Goal: Check status: Check status

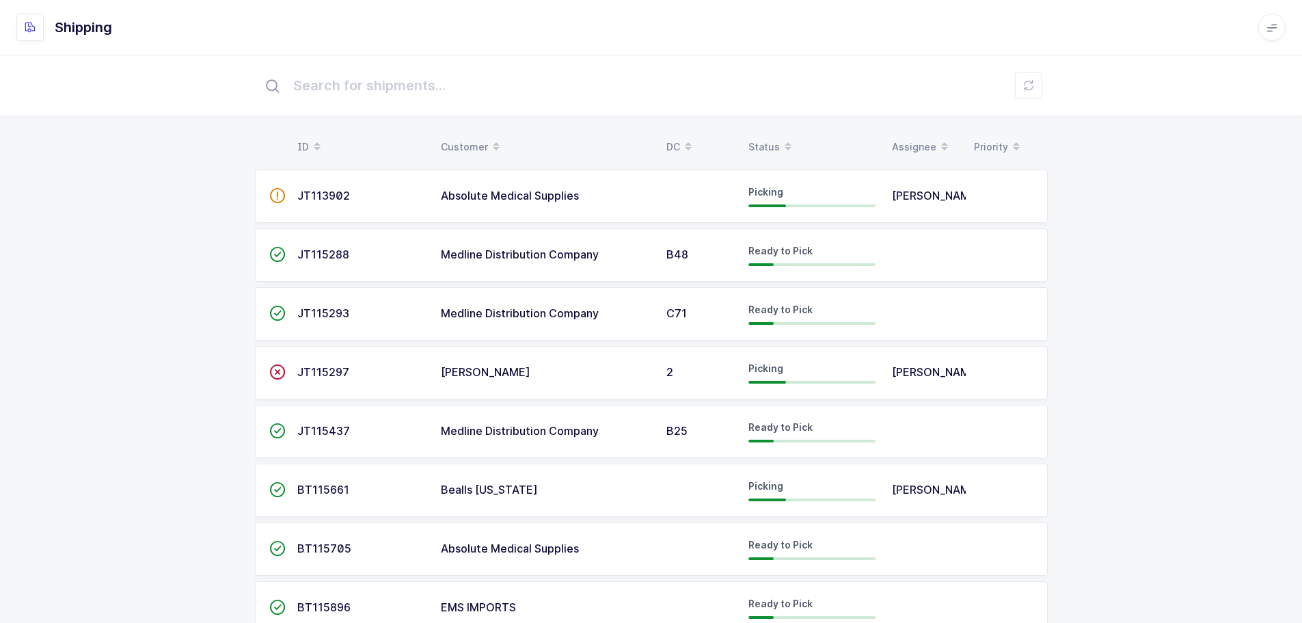
click at [765, 138] on div "Status" at bounding box center [812, 146] width 127 height 23
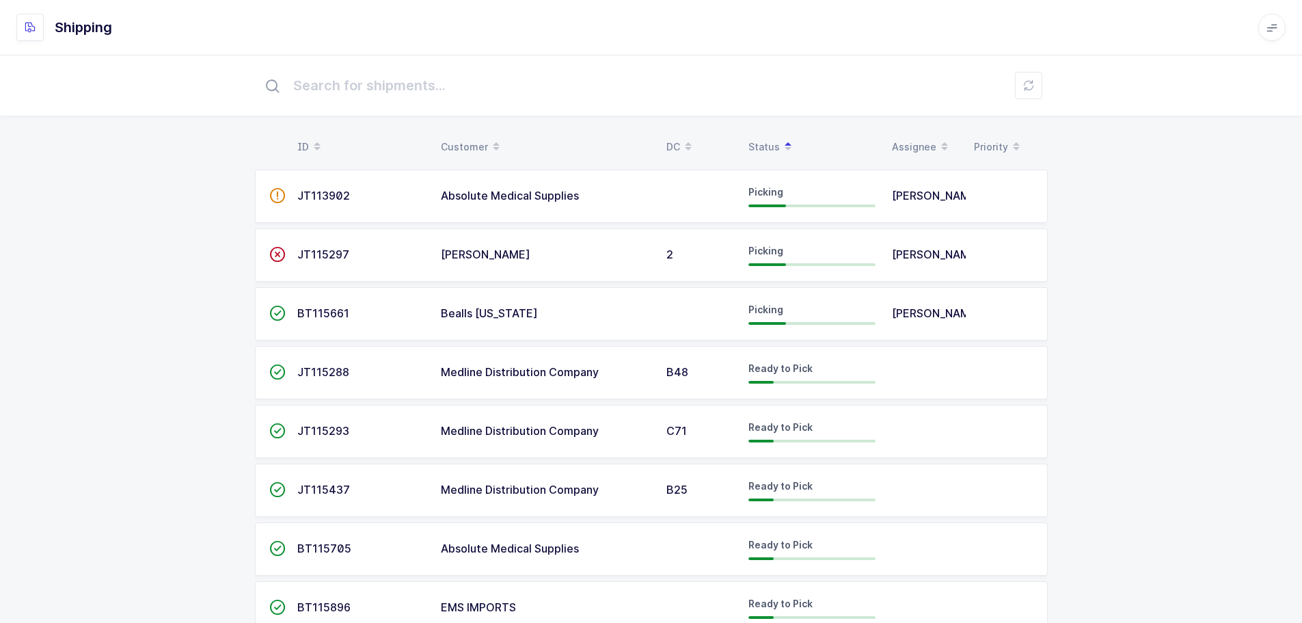
click at [304, 373] on span "JT115288" at bounding box center [323, 372] width 52 height 14
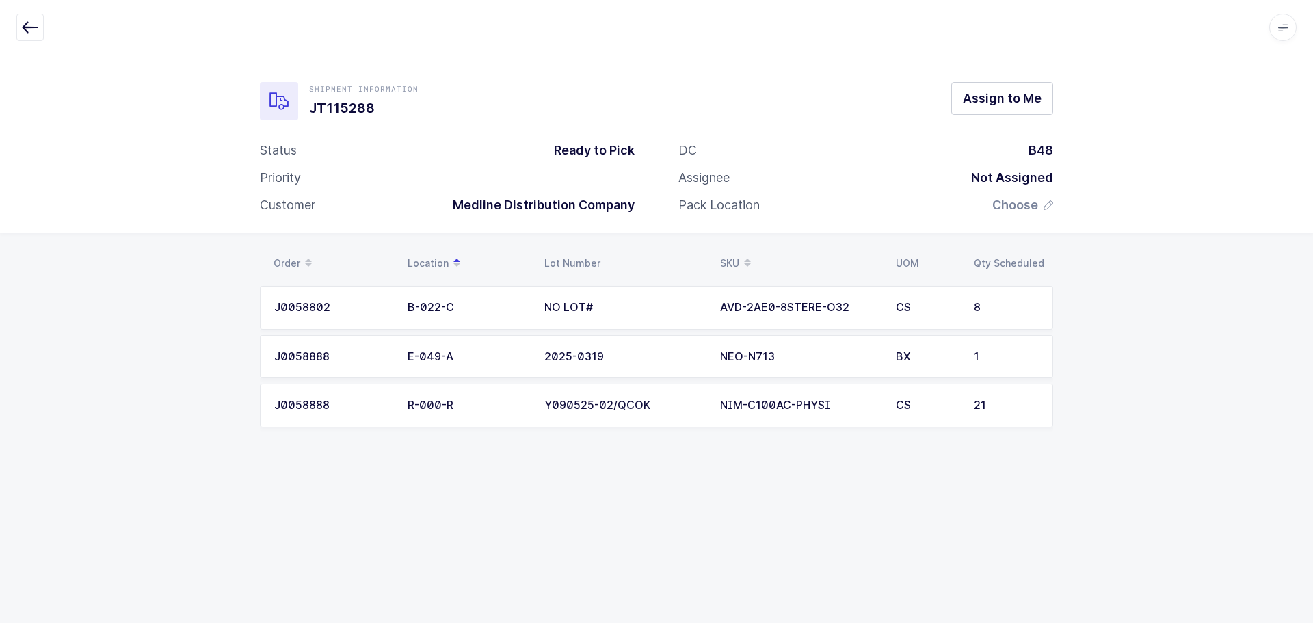
click at [27, 10] on div "Apps Core Warehouse Admin Mission Control Purchasing Baltazar N. Logout Account…" at bounding box center [656, 27] width 1313 height 55
click at [29, 19] on icon "button" at bounding box center [30, 27] width 16 height 16
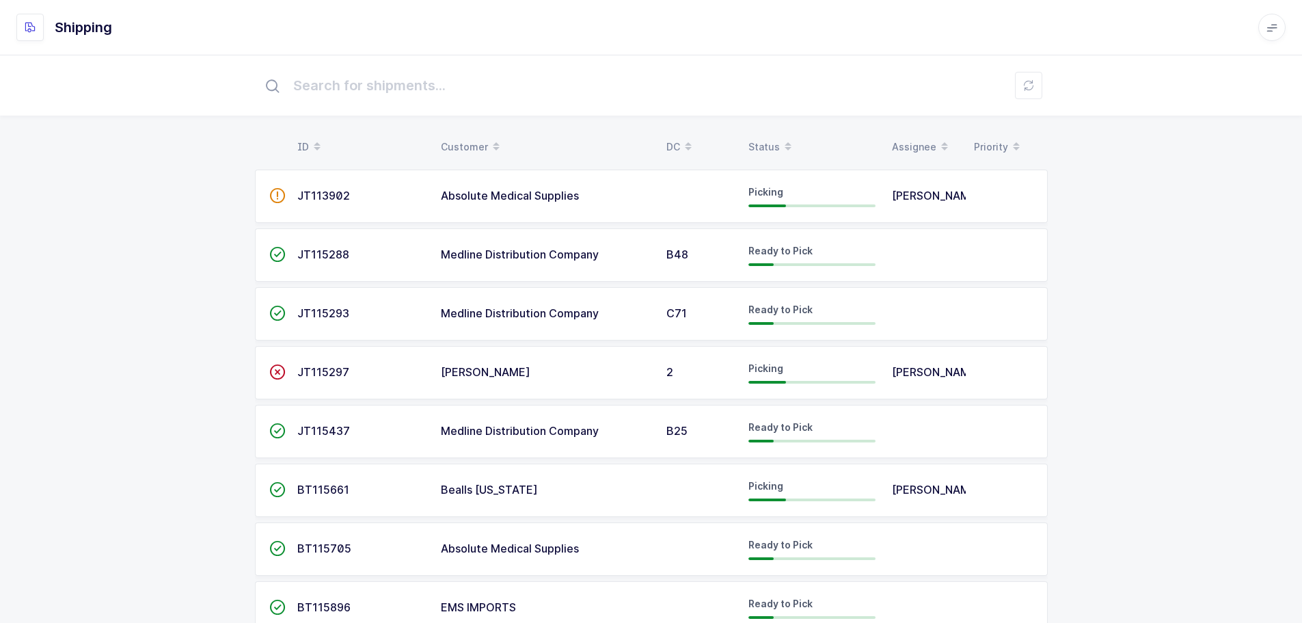
click at [770, 142] on div "Status" at bounding box center [812, 146] width 127 height 23
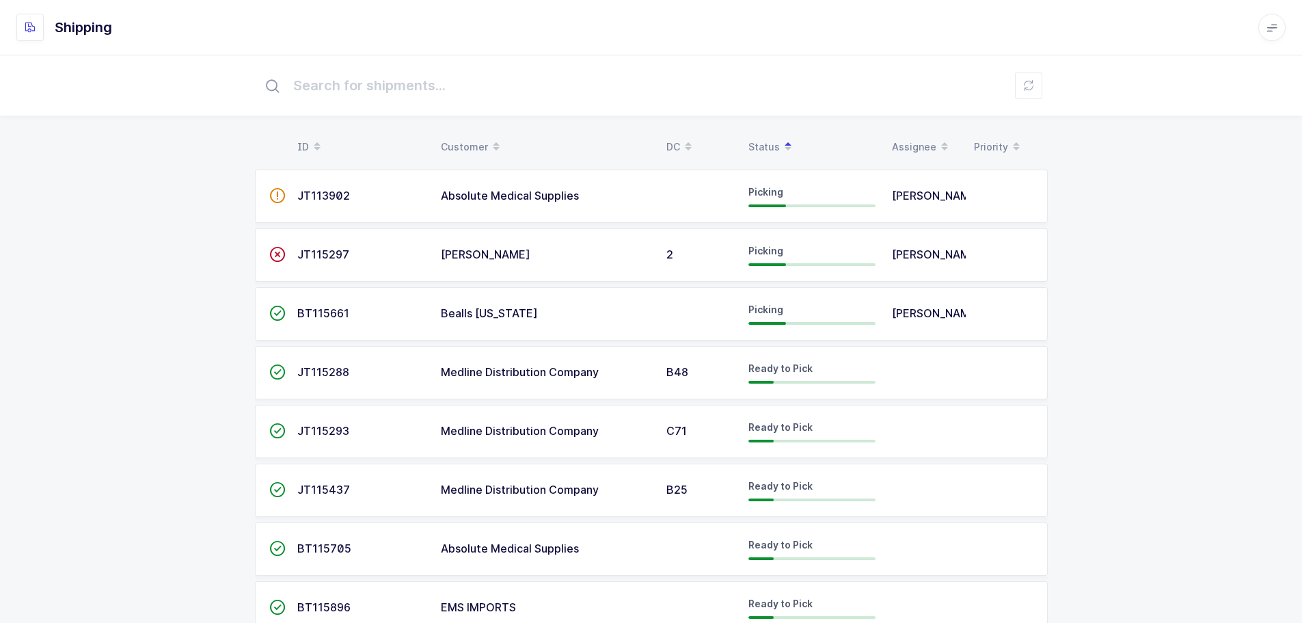
click at [300, 424] on td "JT115293" at bounding box center [361, 431] width 144 height 53
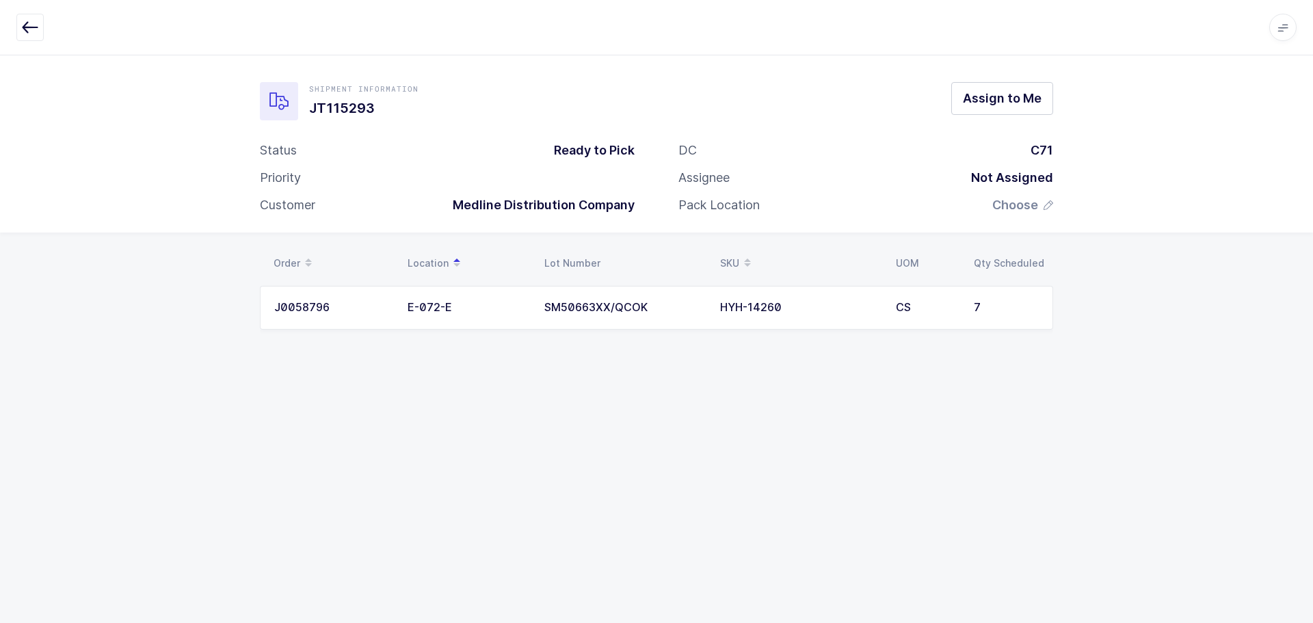
click at [25, 27] on icon "button" at bounding box center [30, 27] width 16 height 16
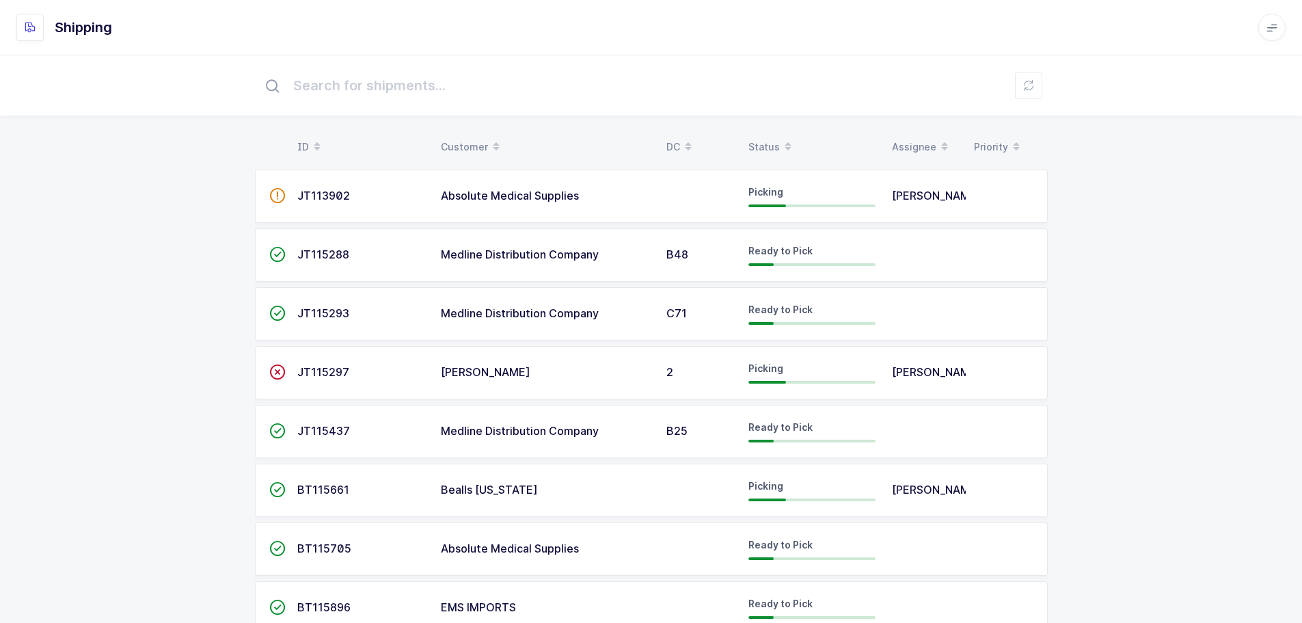
click at [773, 140] on div "Status" at bounding box center [812, 146] width 127 height 23
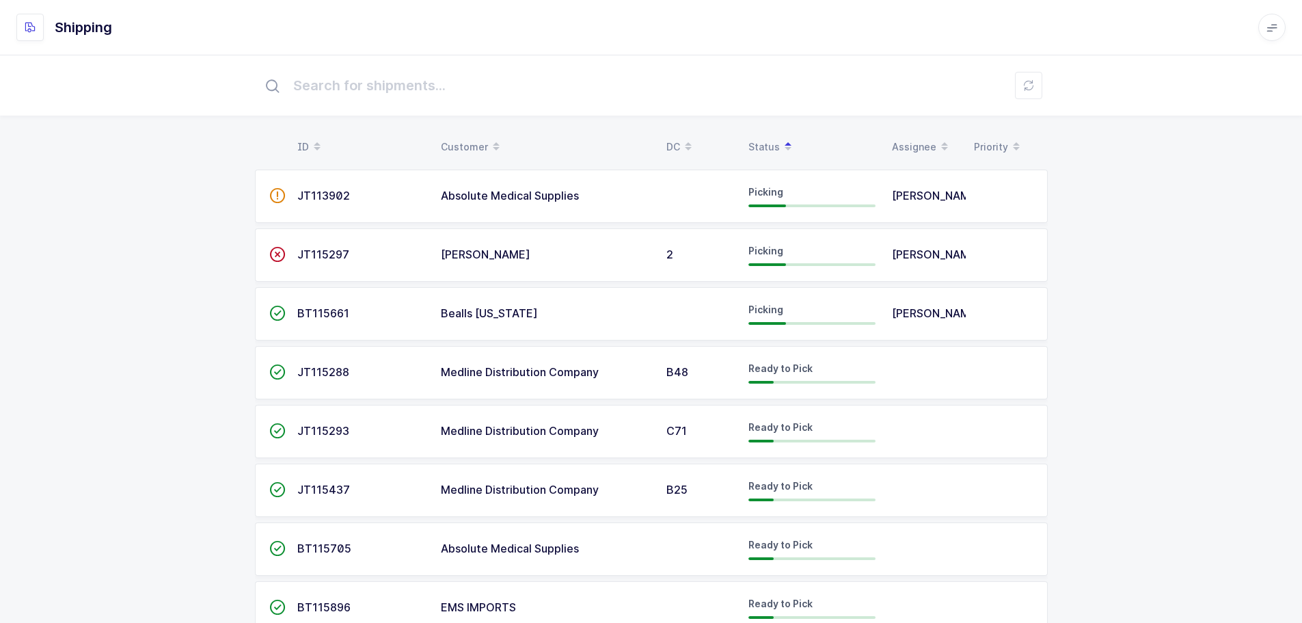
click at [343, 486] on span "JT115437" at bounding box center [323, 490] width 53 height 14
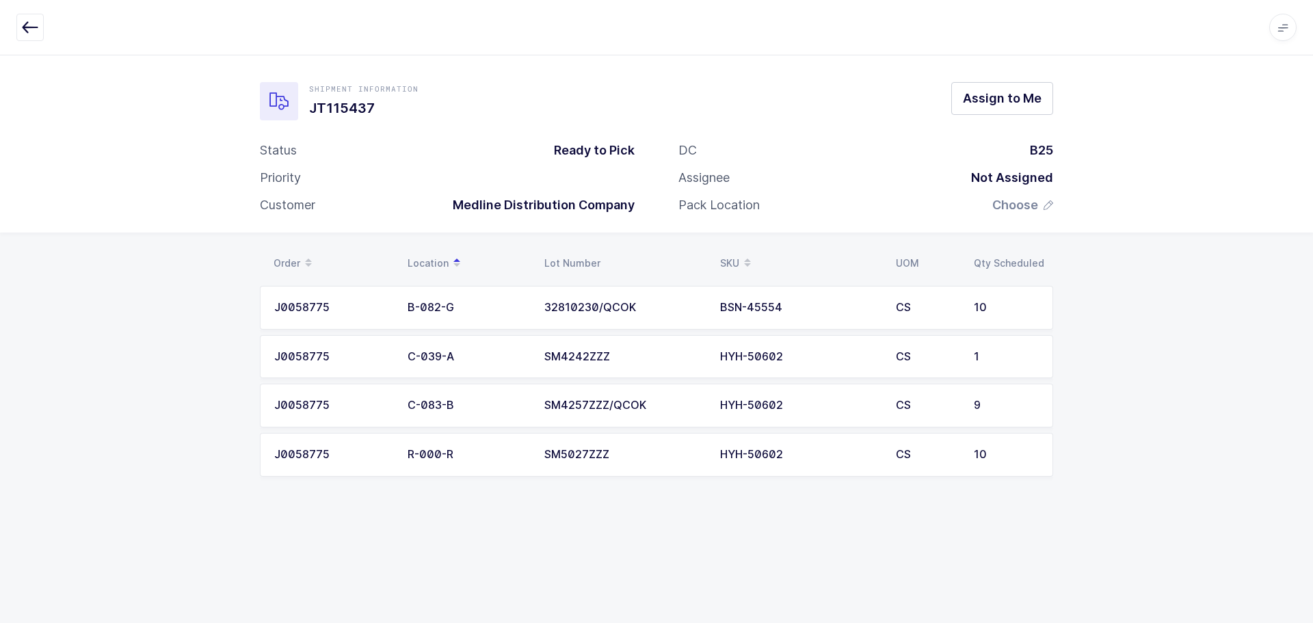
click at [29, 24] on icon "button" at bounding box center [30, 27] width 16 height 16
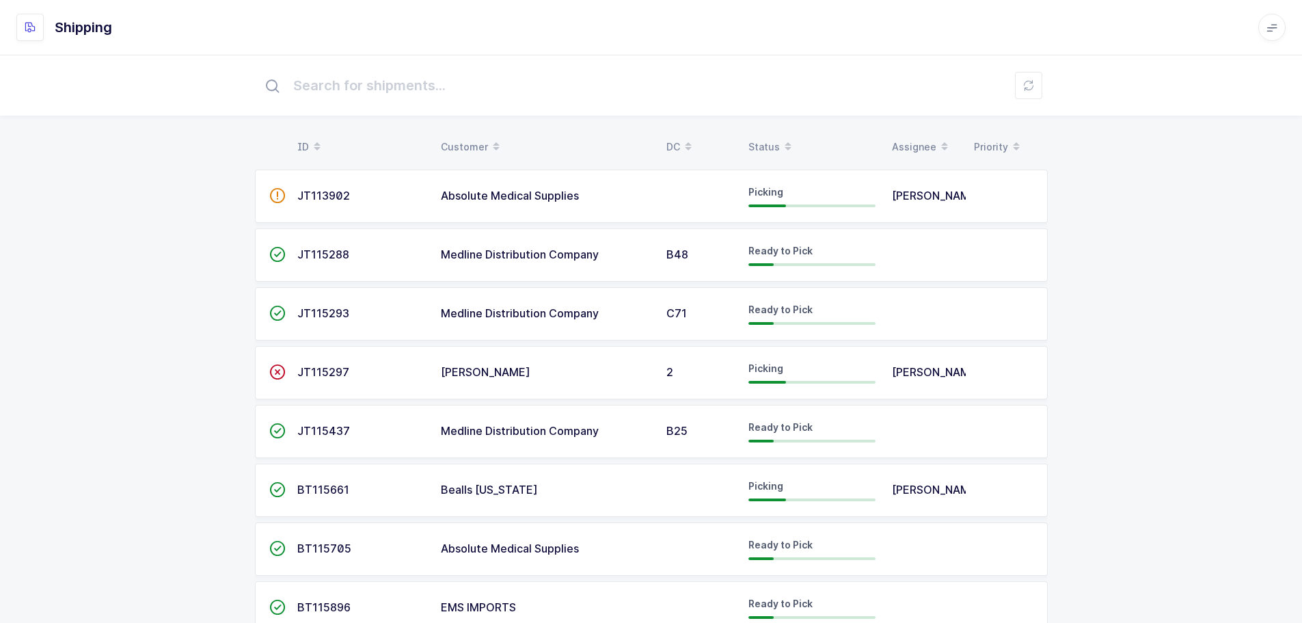
click at [780, 144] on span at bounding box center [788, 146] width 16 height 23
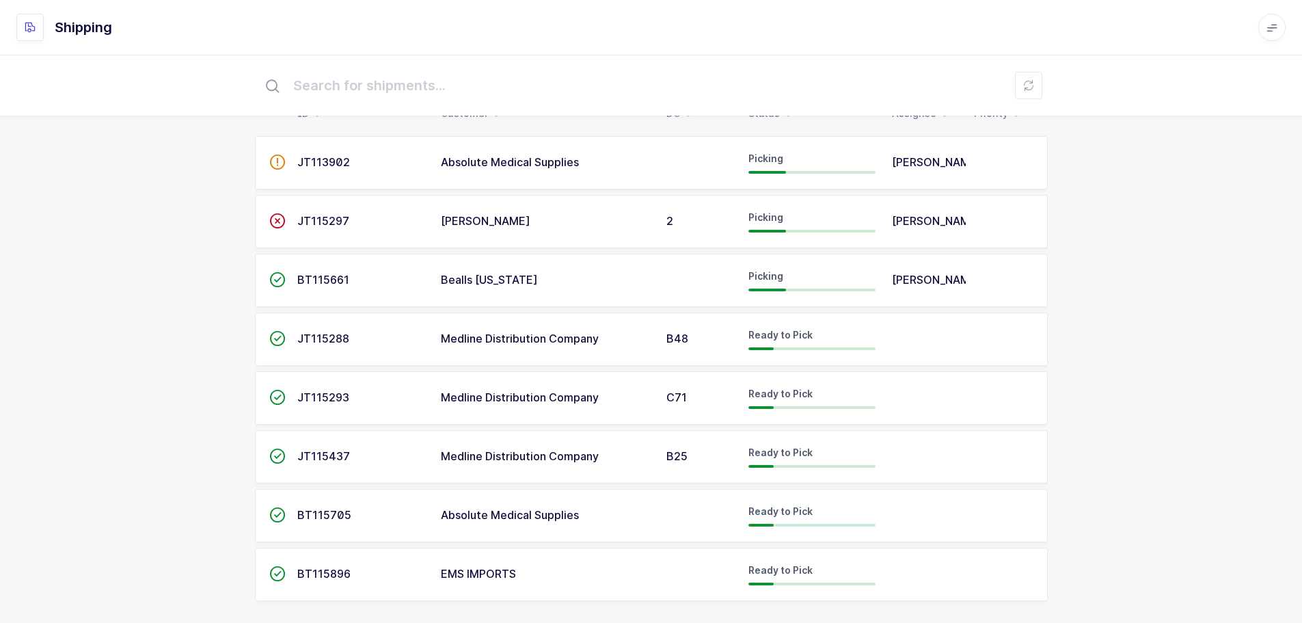
scroll to position [47, 0]
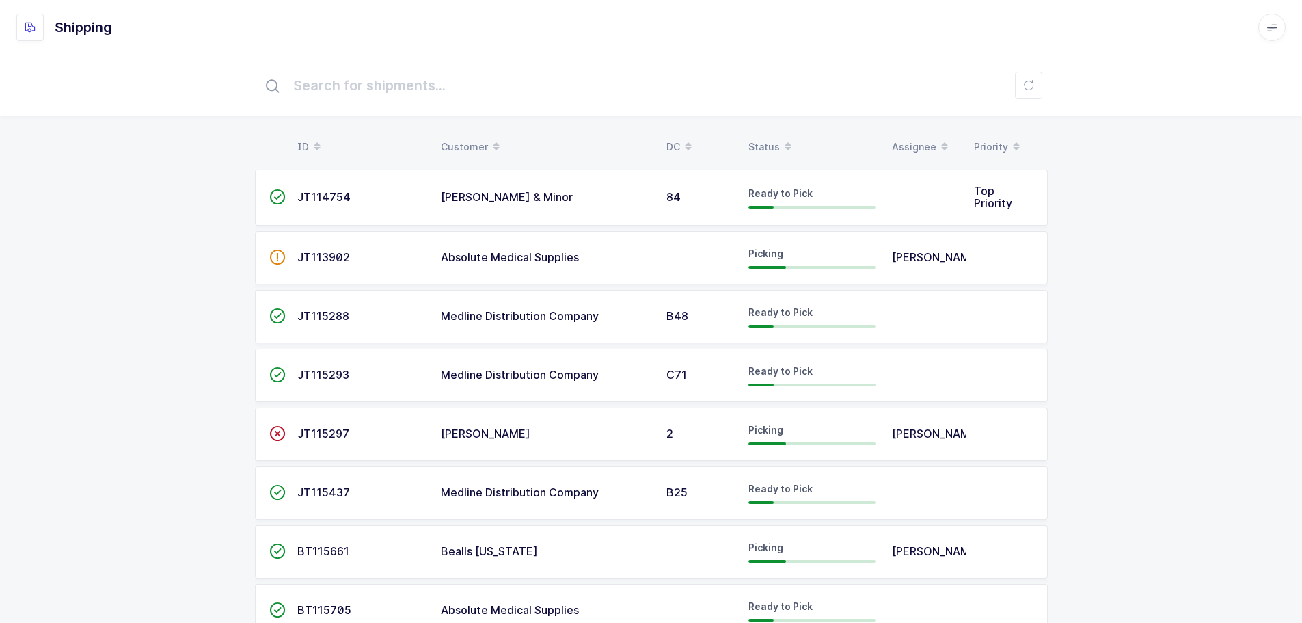
click at [762, 138] on div "Status" at bounding box center [812, 146] width 127 height 23
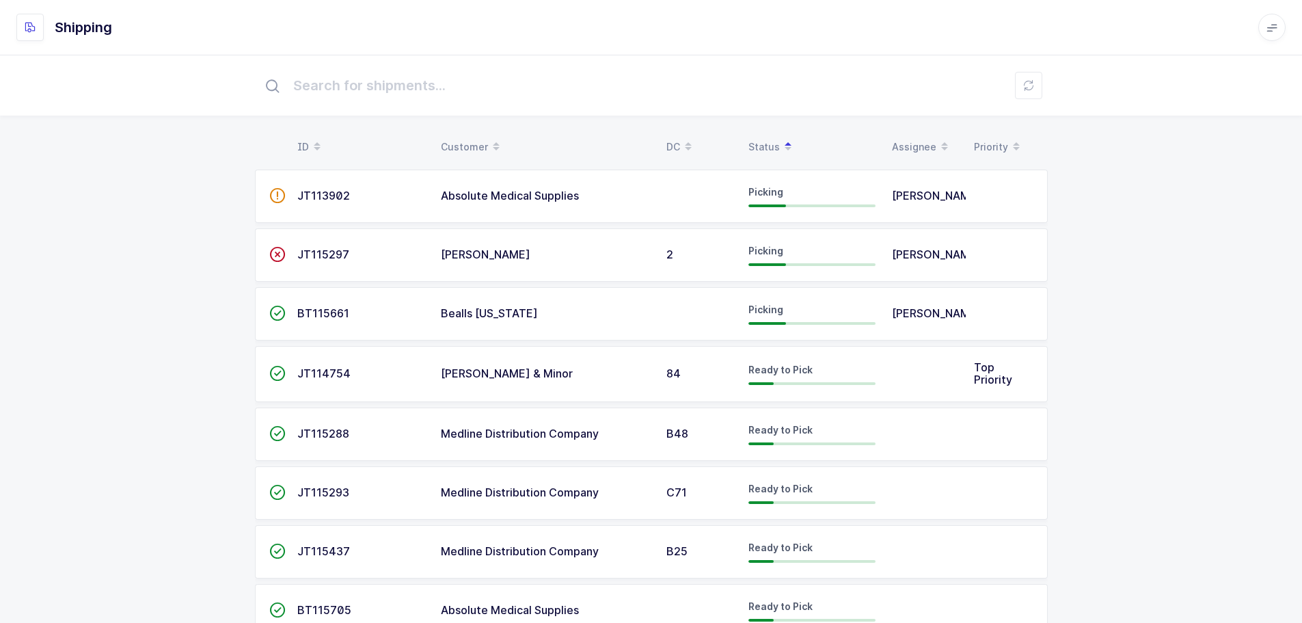
click at [318, 206] on td "JT113902" at bounding box center [361, 196] width 144 height 53
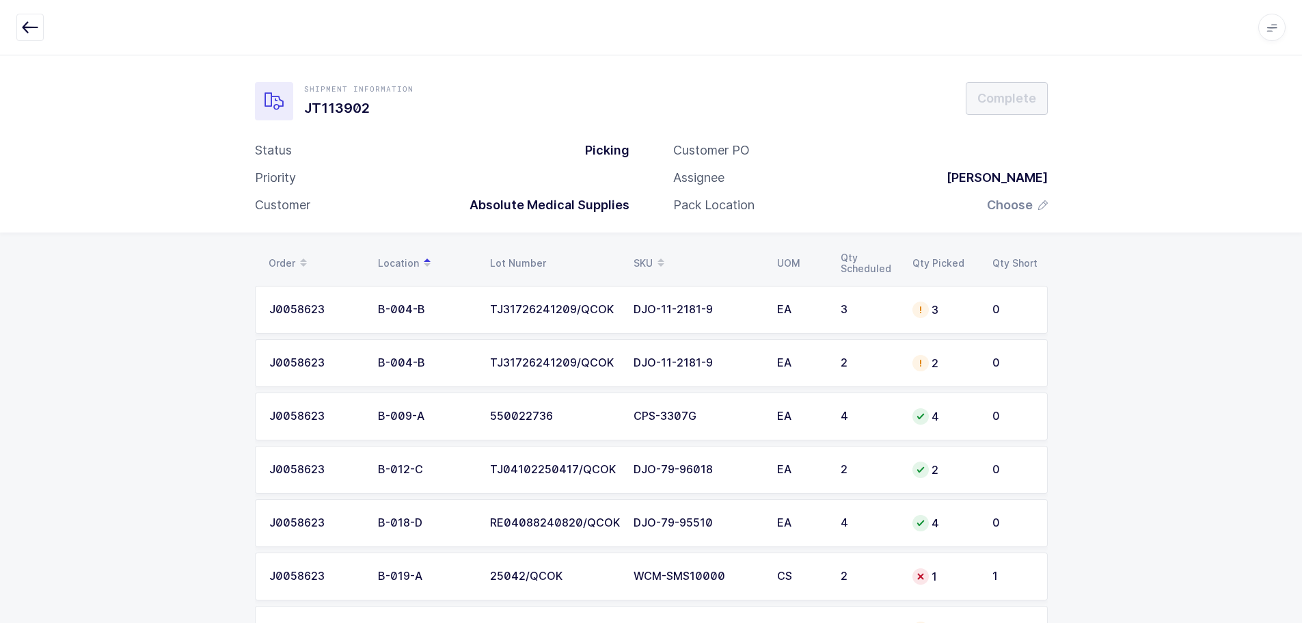
click at [30, 29] on icon "button" at bounding box center [30, 27] width 16 height 16
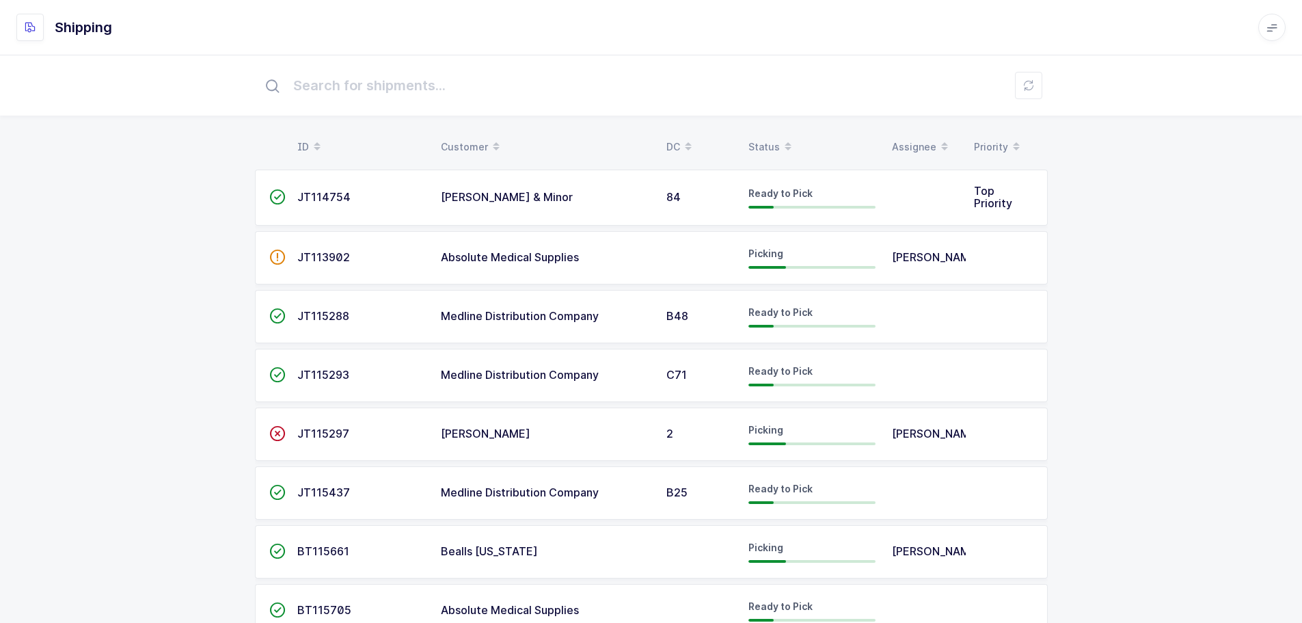
click at [780, 141] on span at bounding box center [788, 146] width 16 height 23
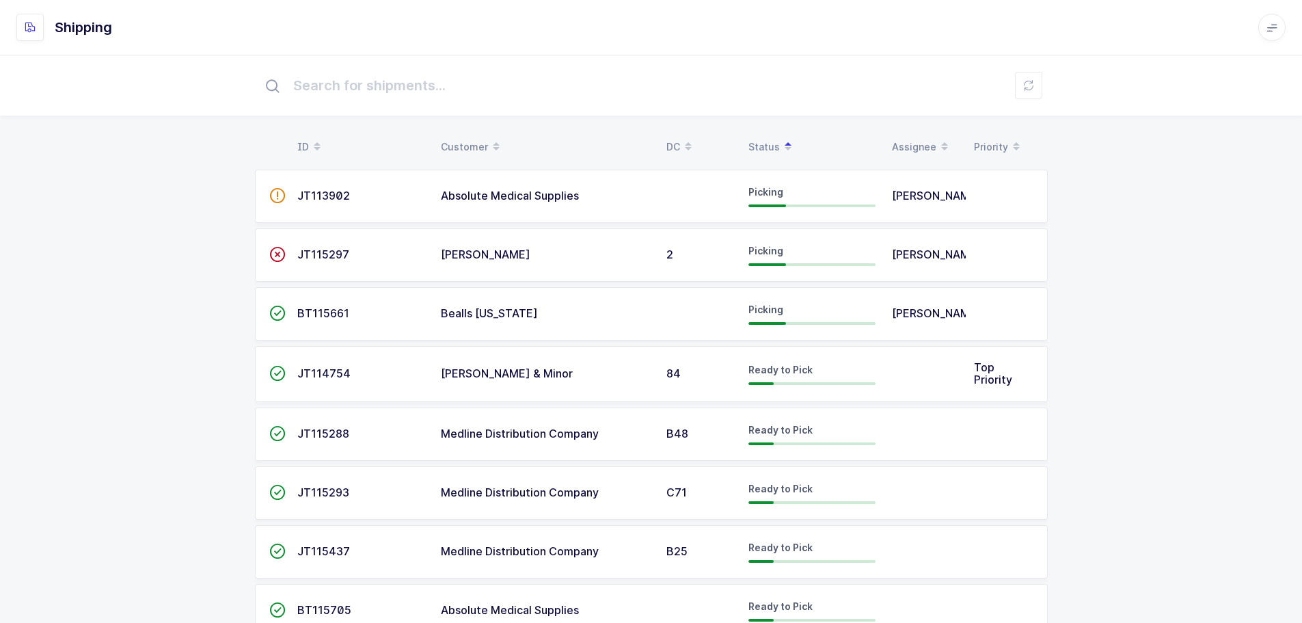
click at [323, 249] on span "JT115297" at bounding box center [323, 254] width 52 height 14
click at [323, 256] on span "JT115297" at bounding box center [323, 254] width 52 height 14
drag, startPoint x: 327, startPoint y: 256, endPoint x: 286, endPoint y: 255, distance: 40.4
click at [307, 256] on span "JT115297" at bounding box center [323, 254] width 52 height 14
click at [298, 253] on span "JT115297" at bounding box center [323, 254] width 52 height 14
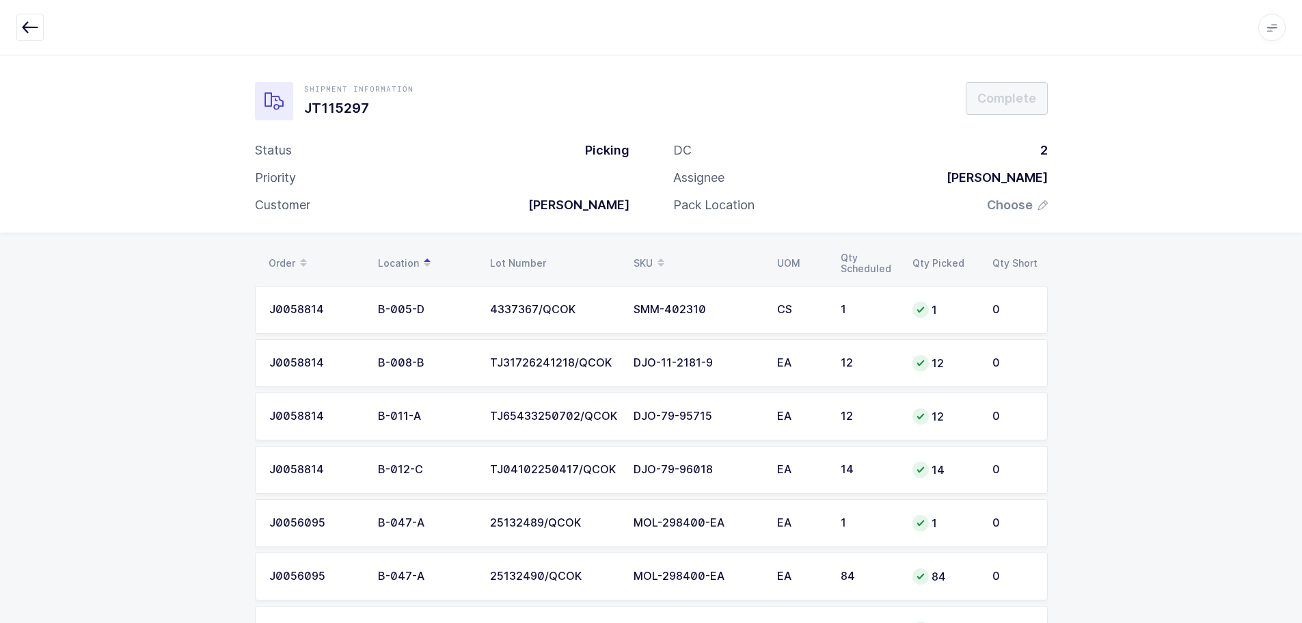
click at [40, 28] on button "button" at bounding box center [29, 27] width 27 height 27
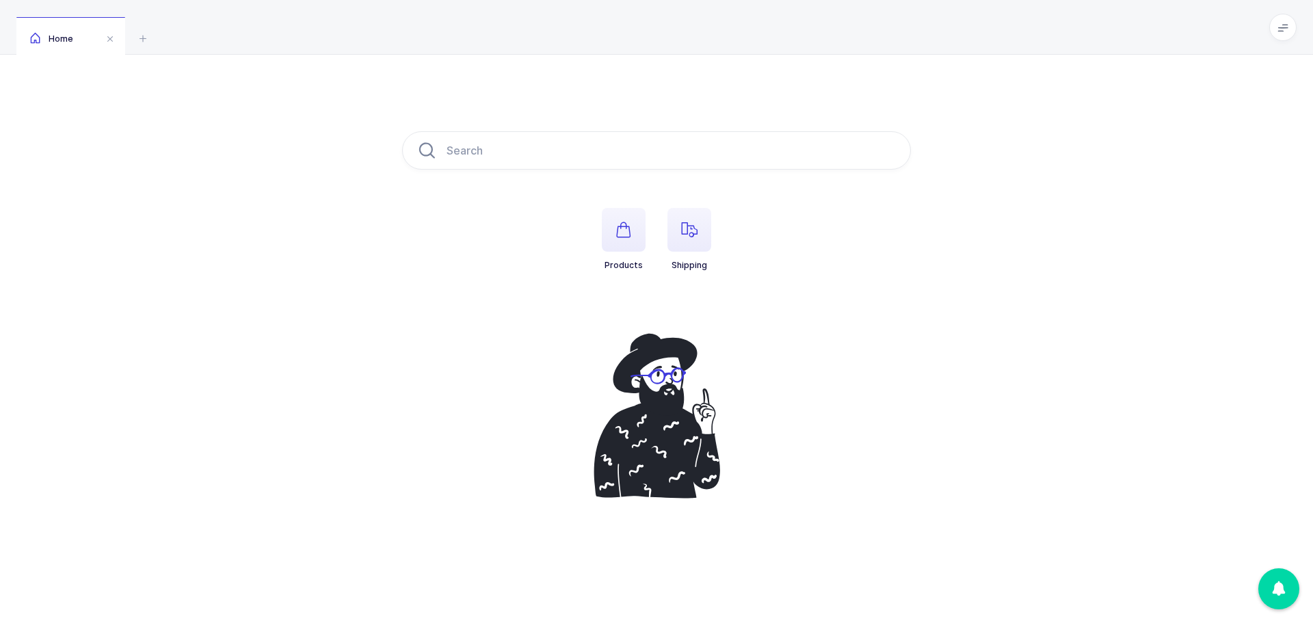
click at [690, 232] on icon "button" at bounding box center [689, 230] width 16 height 16
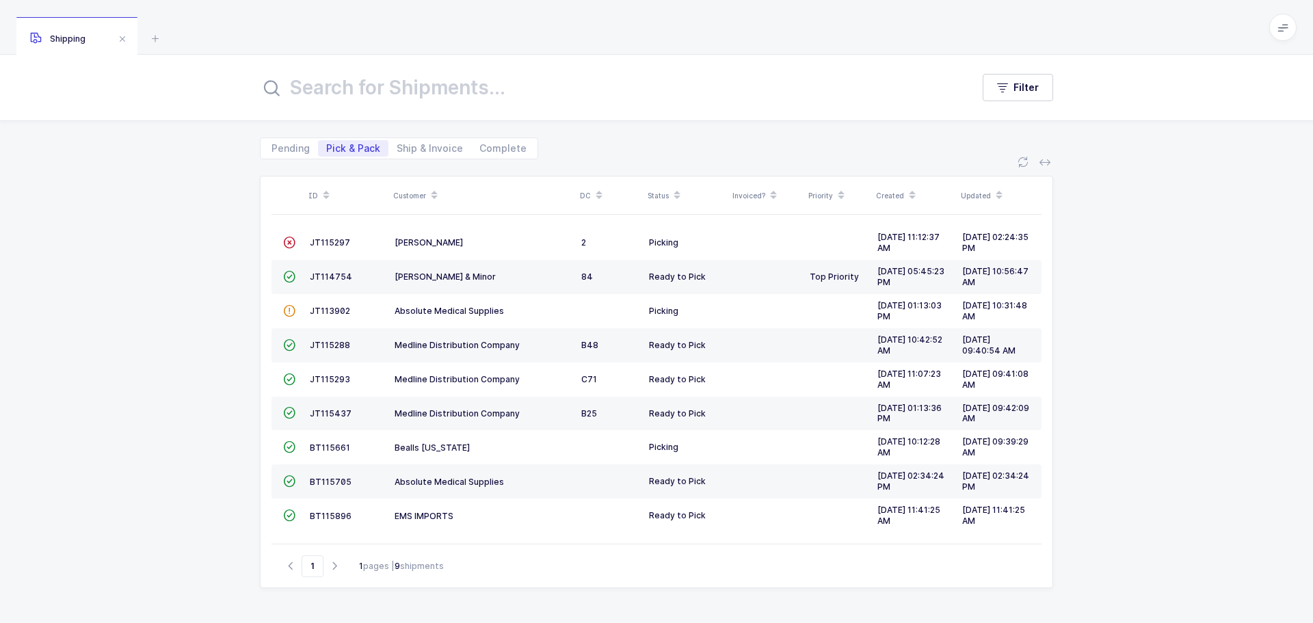
click at [312, 312] on span "JT113902" at bounding box center [330, 311] width 40 height 10
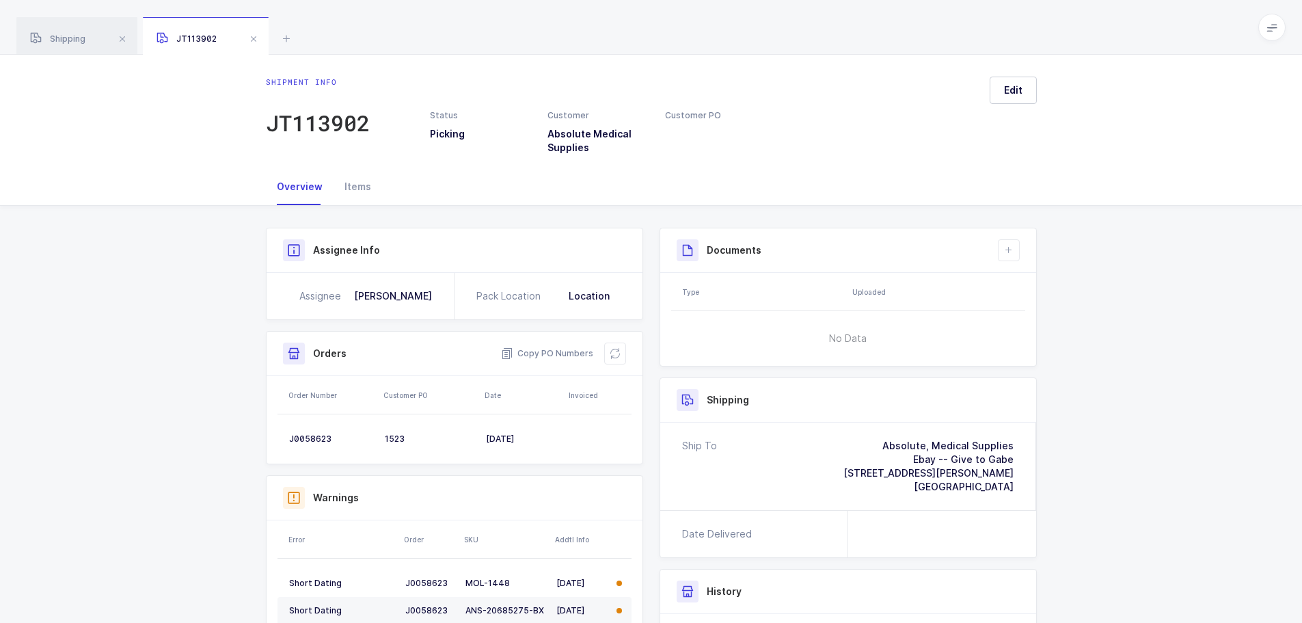
click at [622, 345] on button at bounding box center [615, 354] width 22 height 22
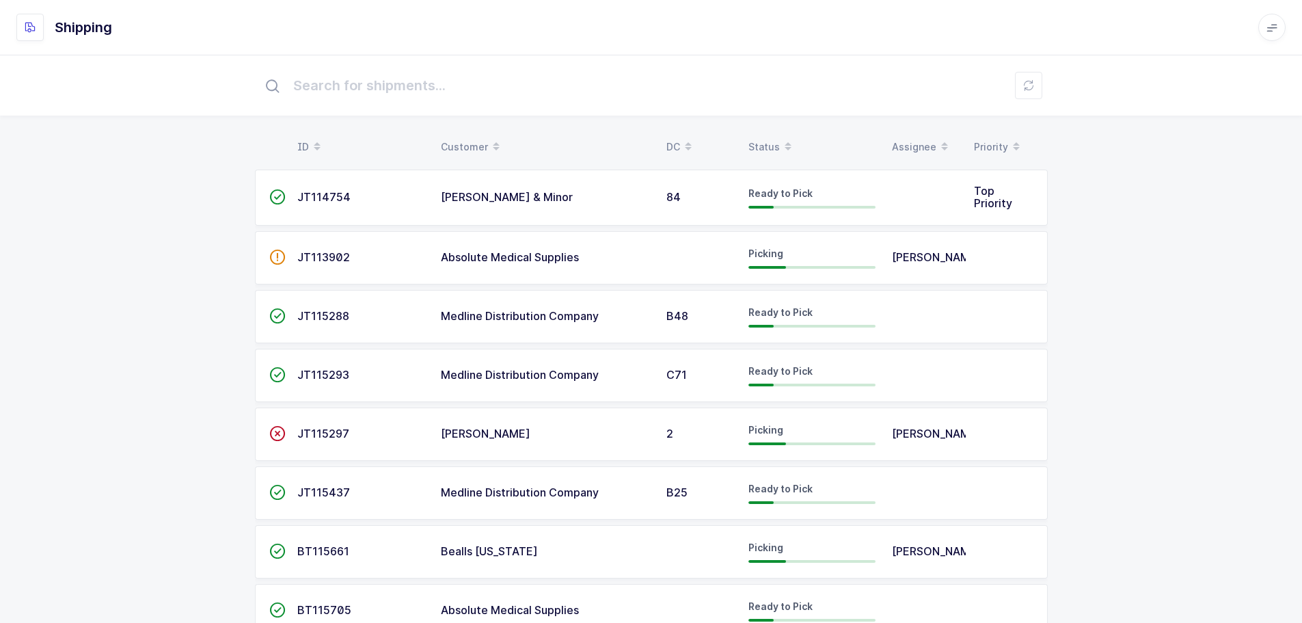
click at [761, 139] on div "Status" at bounding box center [812, 146] width 127 height 23
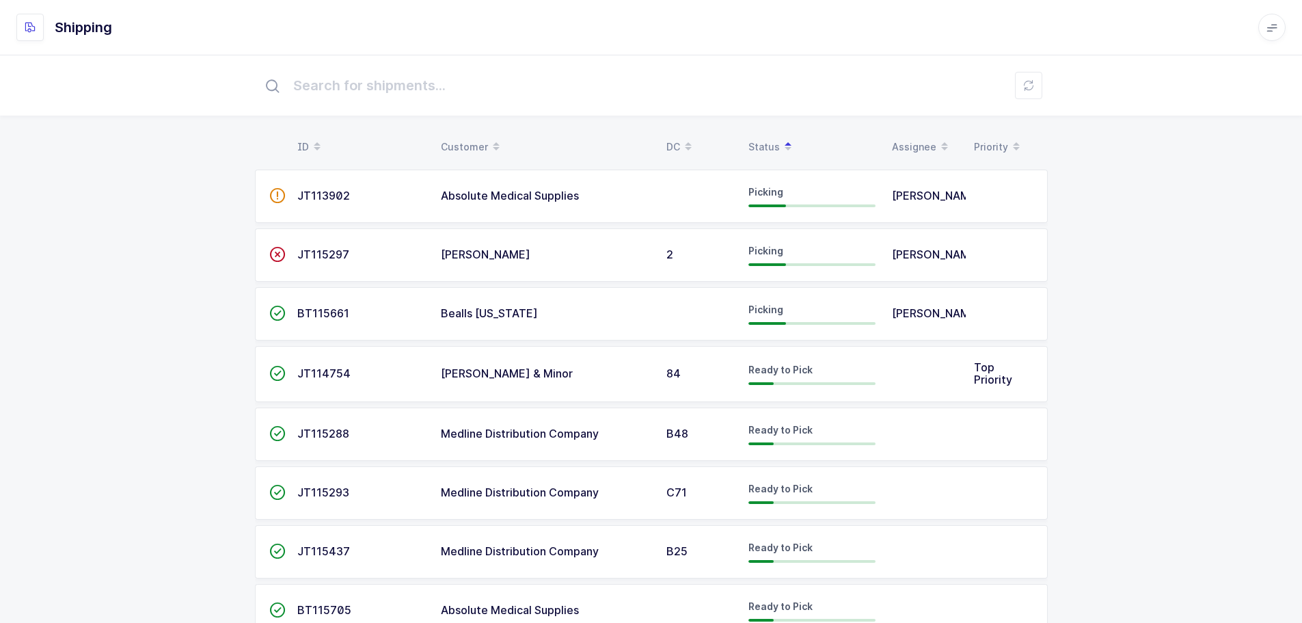
click at [316, 190] on span "JT113902" at bounding box center [323, 196] width 53 height 14
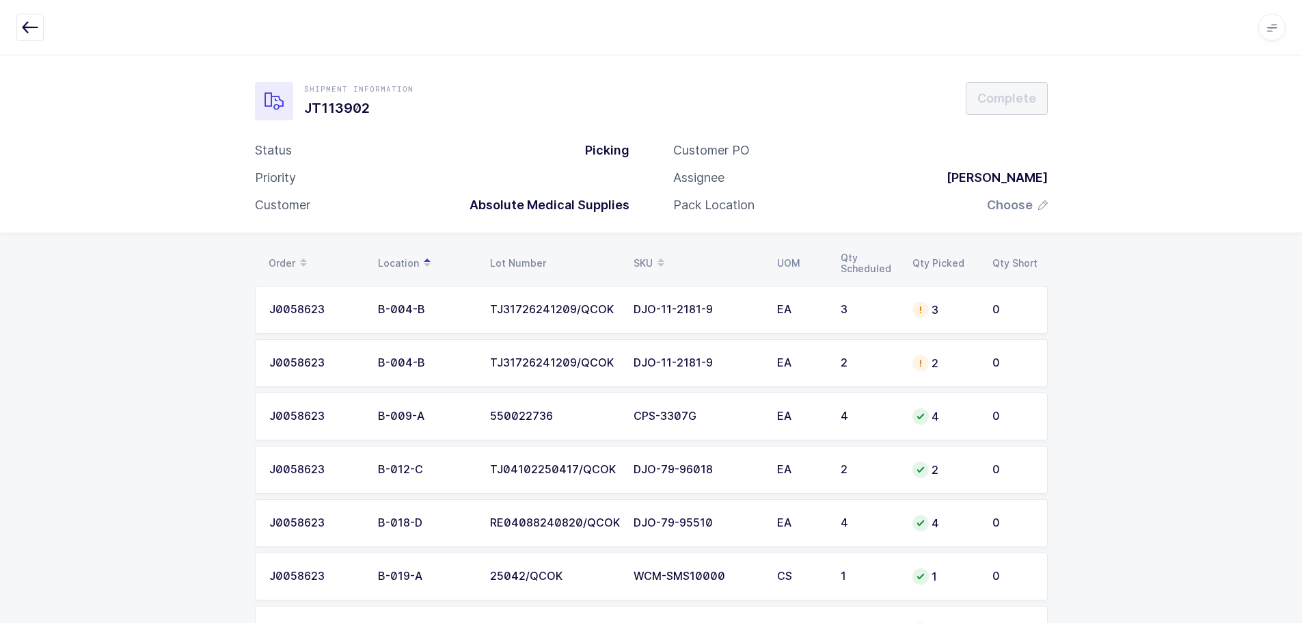
click at [637, 258] on div "SKU" at bounding box center [697, 263] width 127 height 23
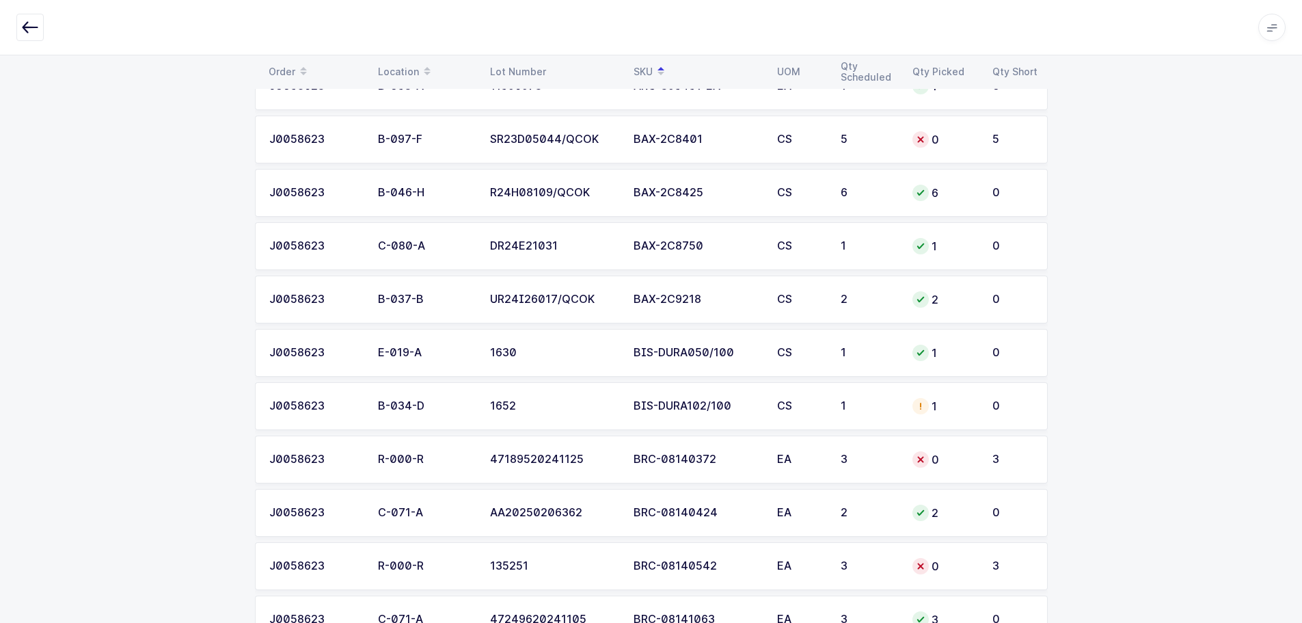
scroll to position [889, 0]
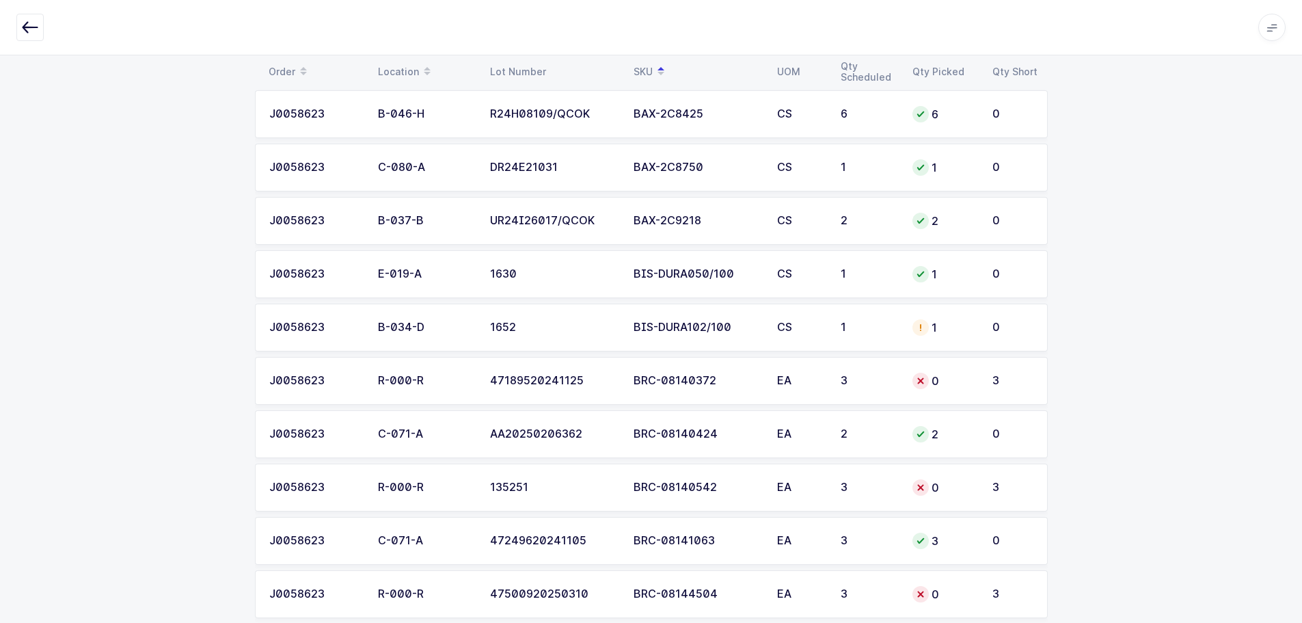
click at [643, 334] on td "BIS-DURA102/100" at bounding box center [698, 328] width 144 height 48
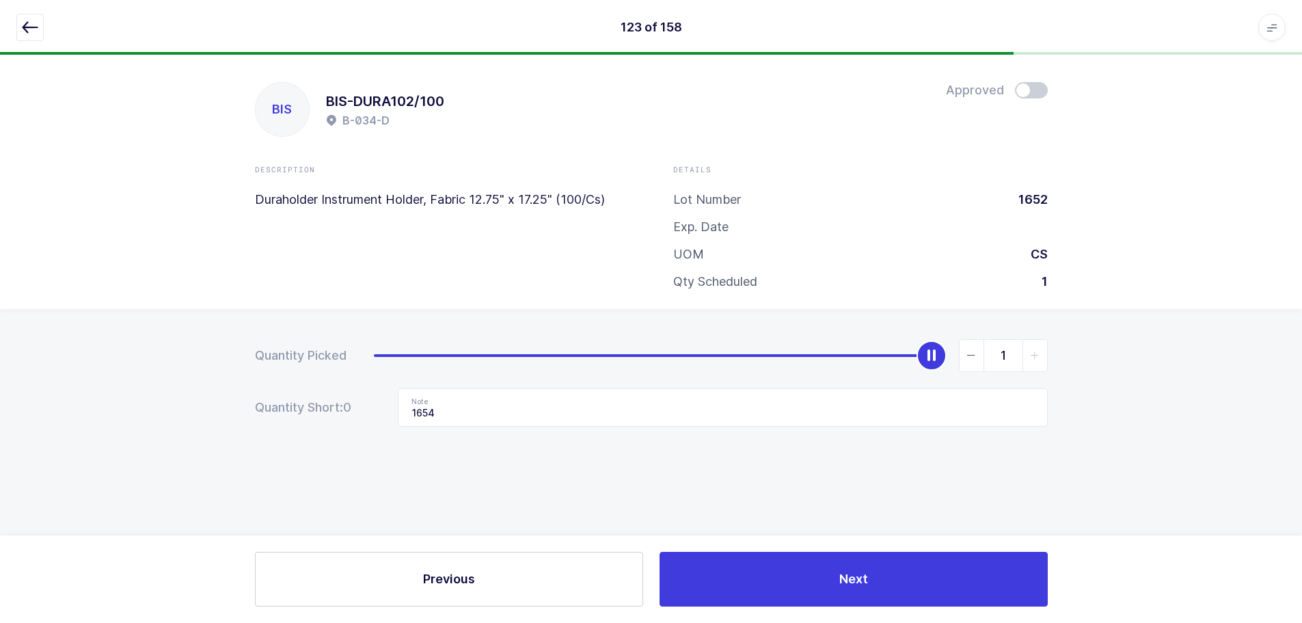
scroll to position [0, 0]
click at [43, 25] on div at bounding box center [656, 27] width 1280 height 27
click at [34, 25] on icon "button" at bounding box center [30, 27] width 16 height 16
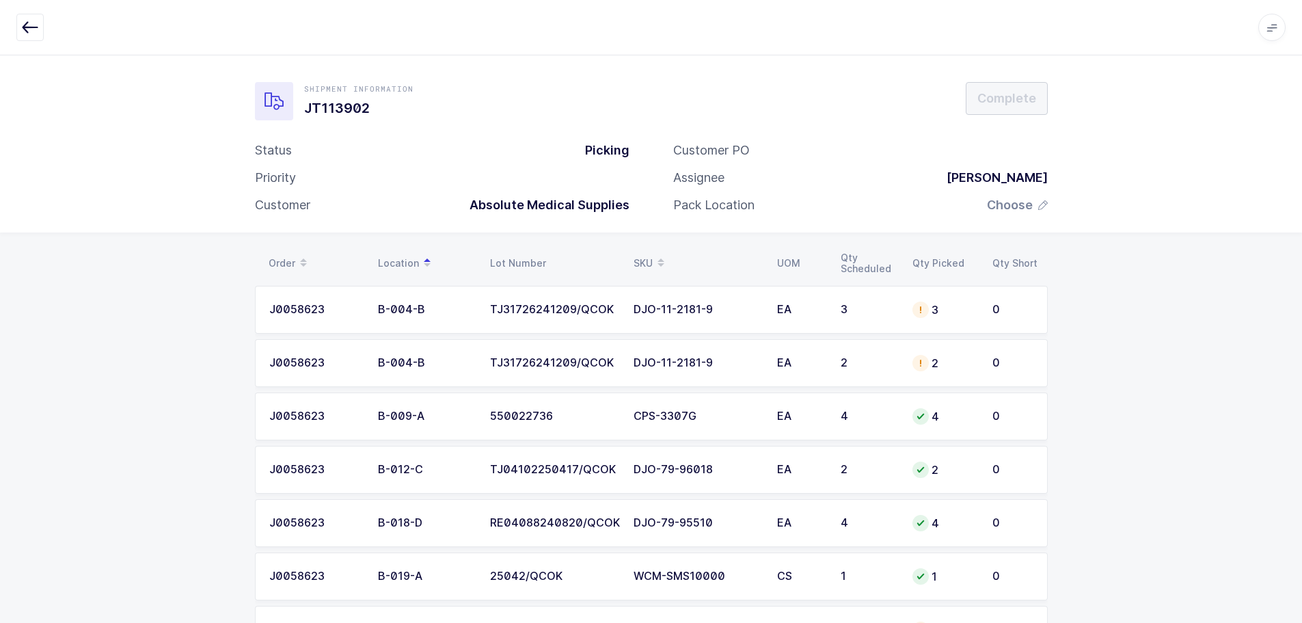
click at [641, 256] on div "SKU" at bounding box center [697, 263] width 127 height 23
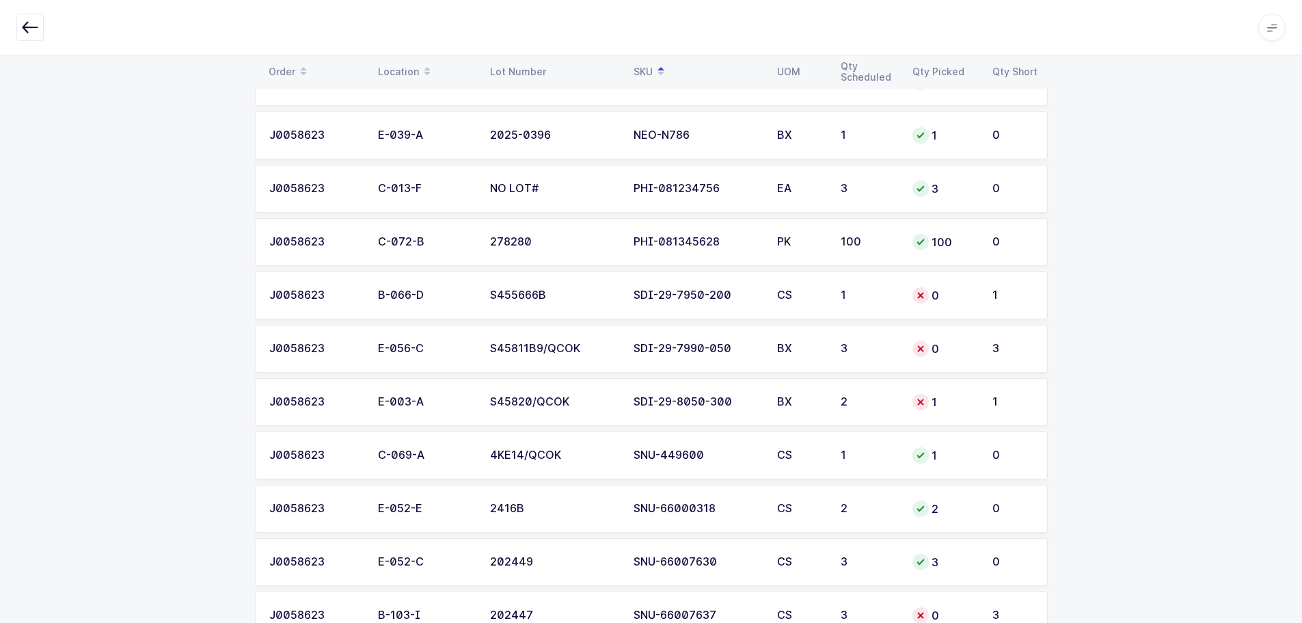
scroll to position [8124, 0]
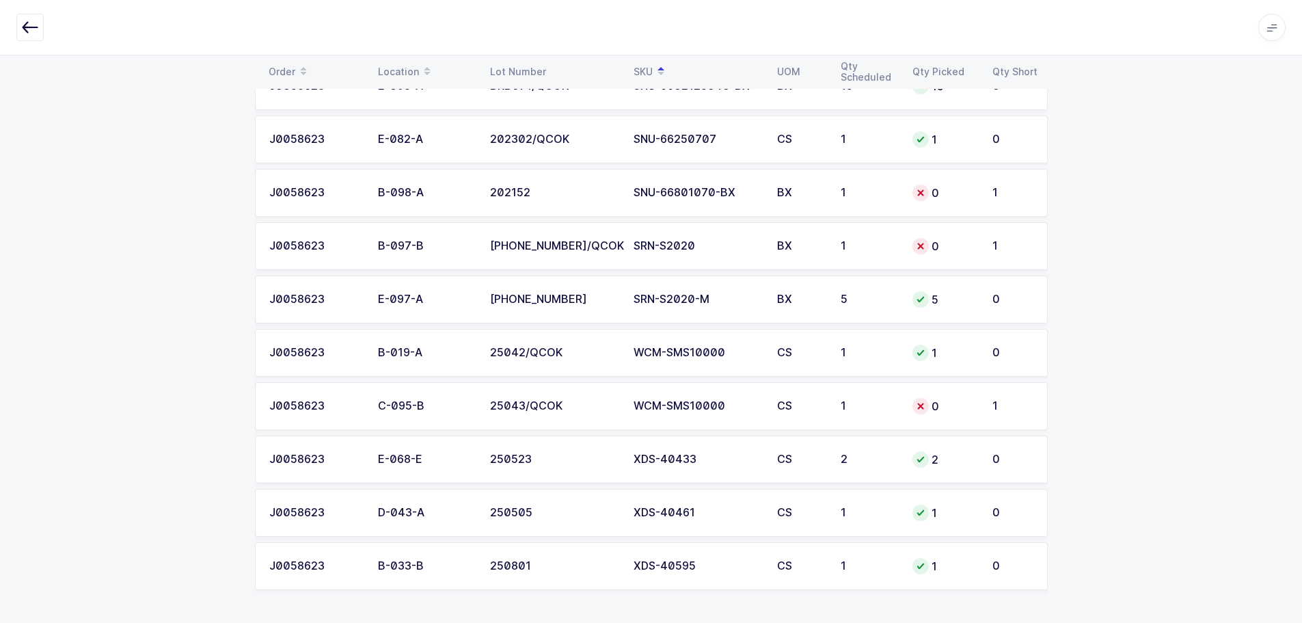
click at [872, 402] on div "1" at bounding box center [868, 406] width 55 height 12
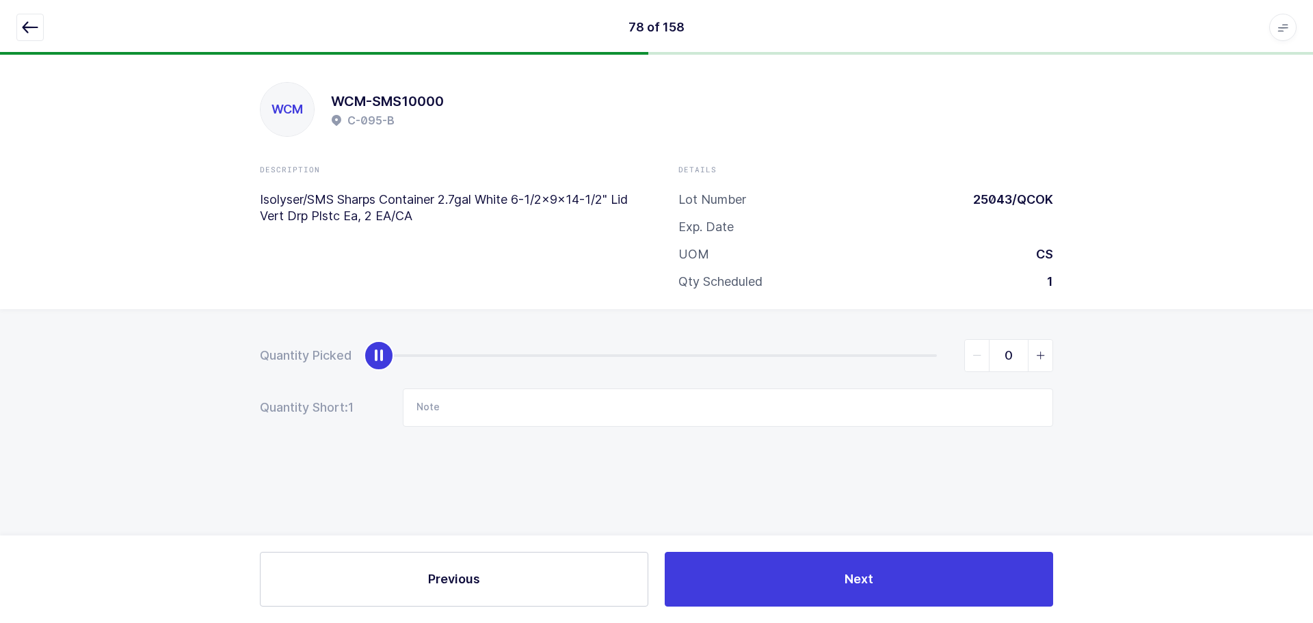
type input "1"
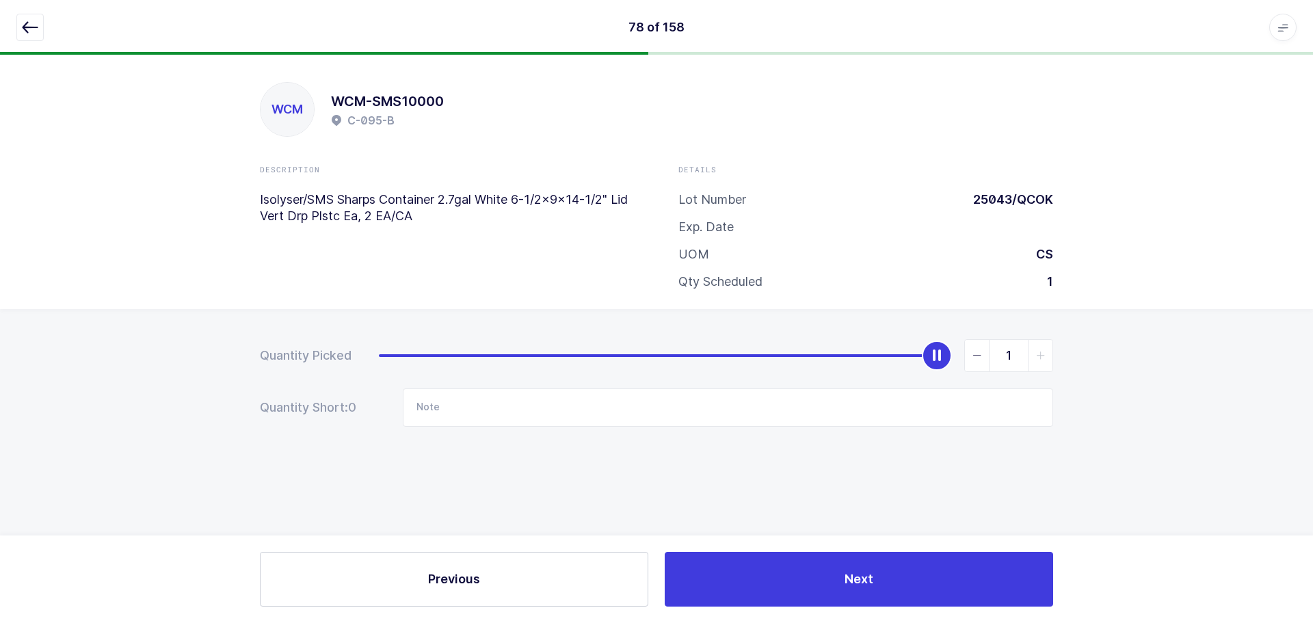
drag, startPoint x: 384, startPoint y: 352, endPoint x: 969, endPoint y: 366, distance: 585.4
click at [970, 369] on div "1" at bounding box center [716, 355] width 674 height 33
click at [31, 23] on icon "button" at bounding box center [30, 27] width 16 height 16
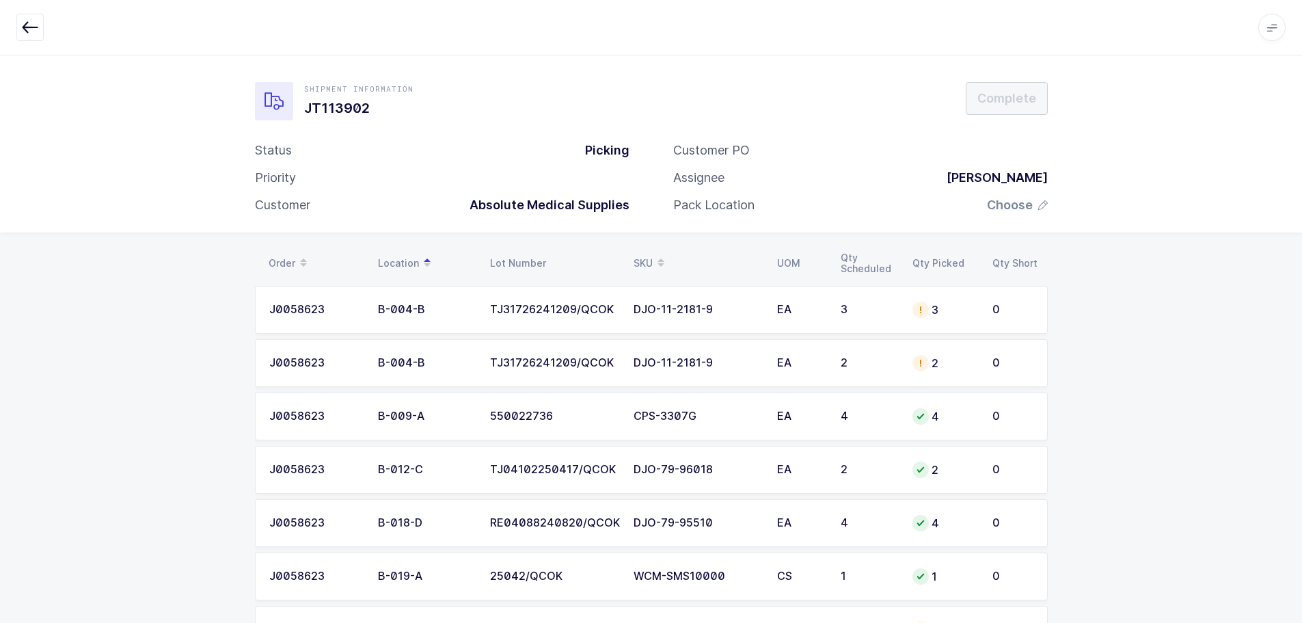
click at [645, 250] on table "Order Location Lot Number SKU UOM Qty Scheduled Qty Picked Qty Short" at bounding box center [651, 263] width 793 height 34
click at [649, 258] on div "SKU" at bounding box center [697, 263] width 127 height 23
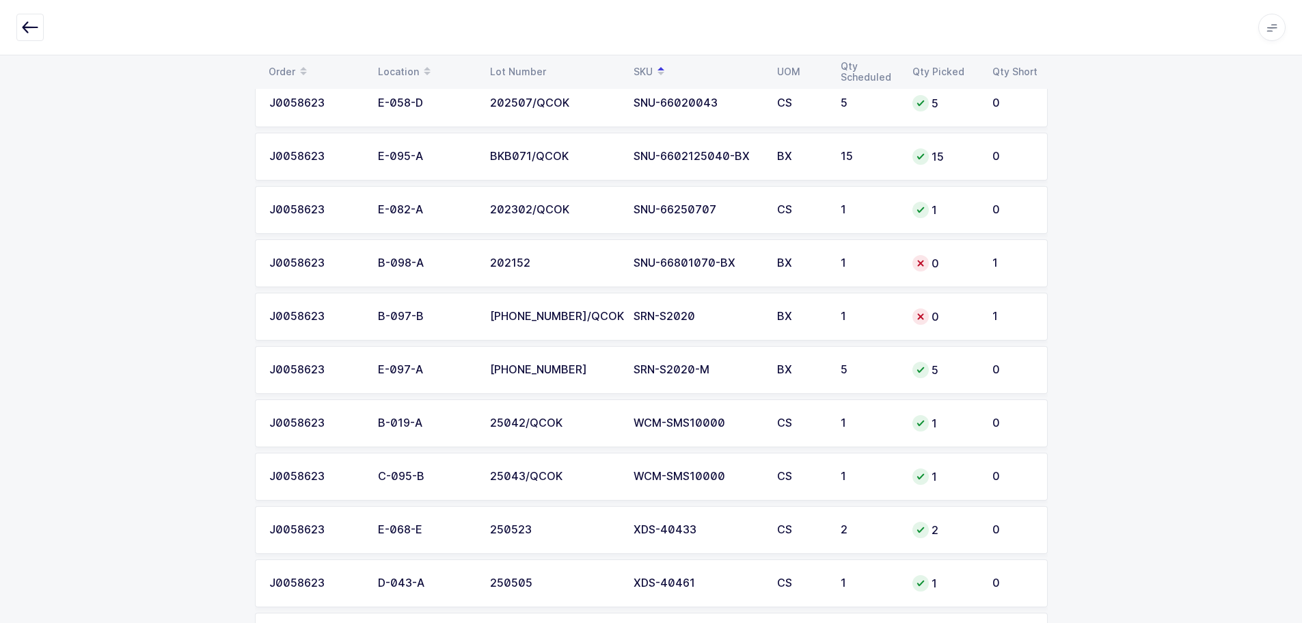
scroll to position [8124, 0]
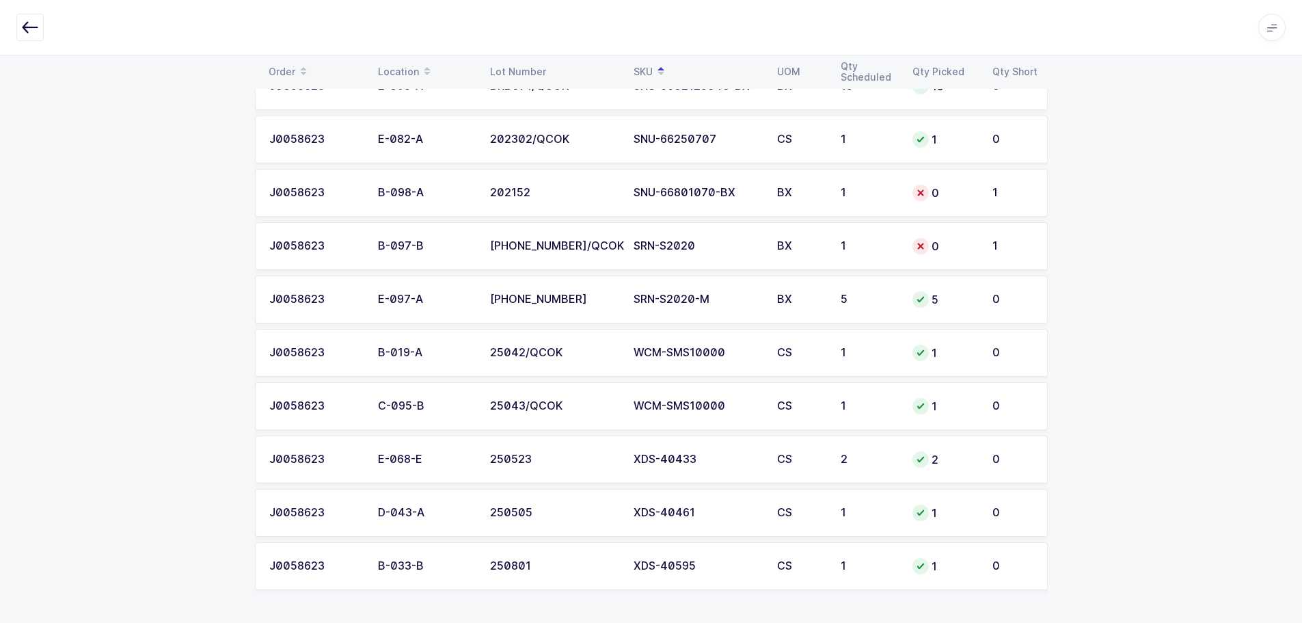
click at [38, 29] on button "button" at bounding box center [29, 27] width 27 height 27
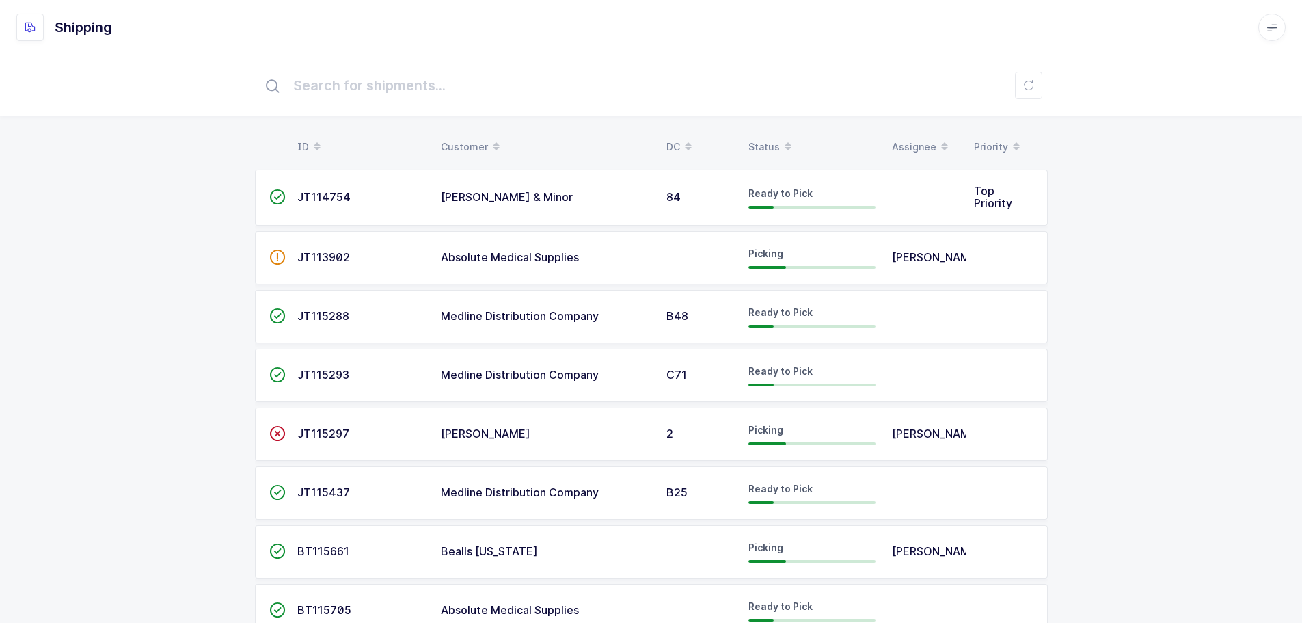
click at [765, 143] on div "Status" at bounding box center [812, 146] width 127 height 23
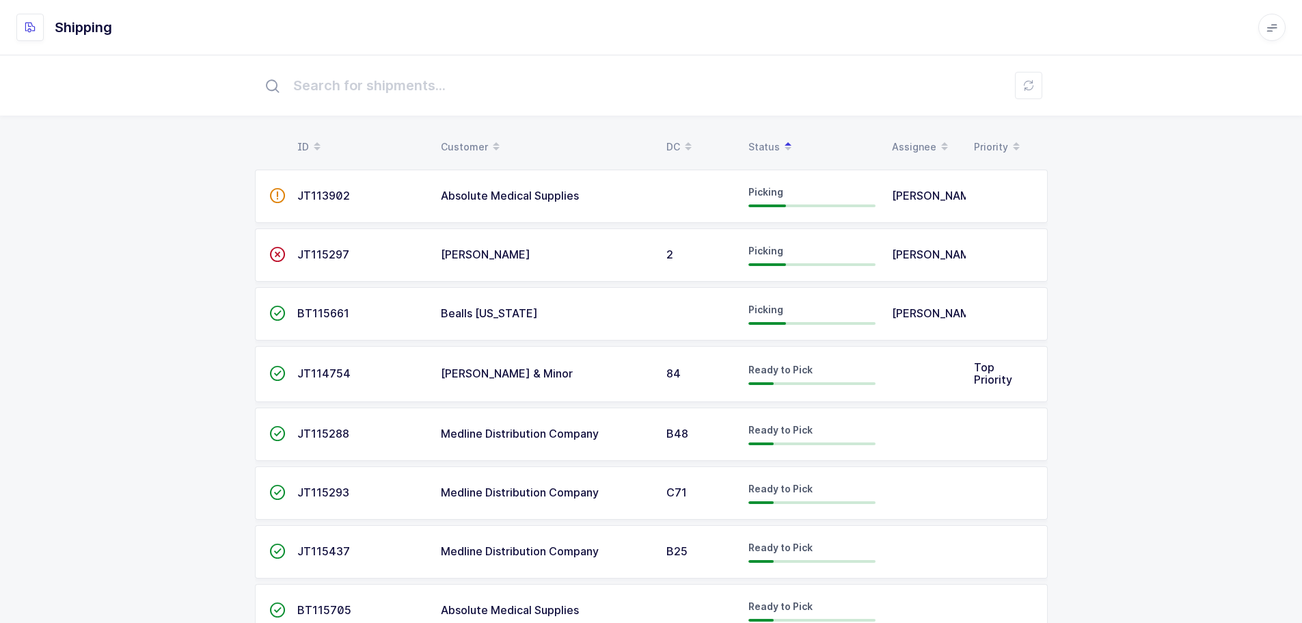
click at [255, 198] on td "" at bounding box center [272, 196] width 34 height 53
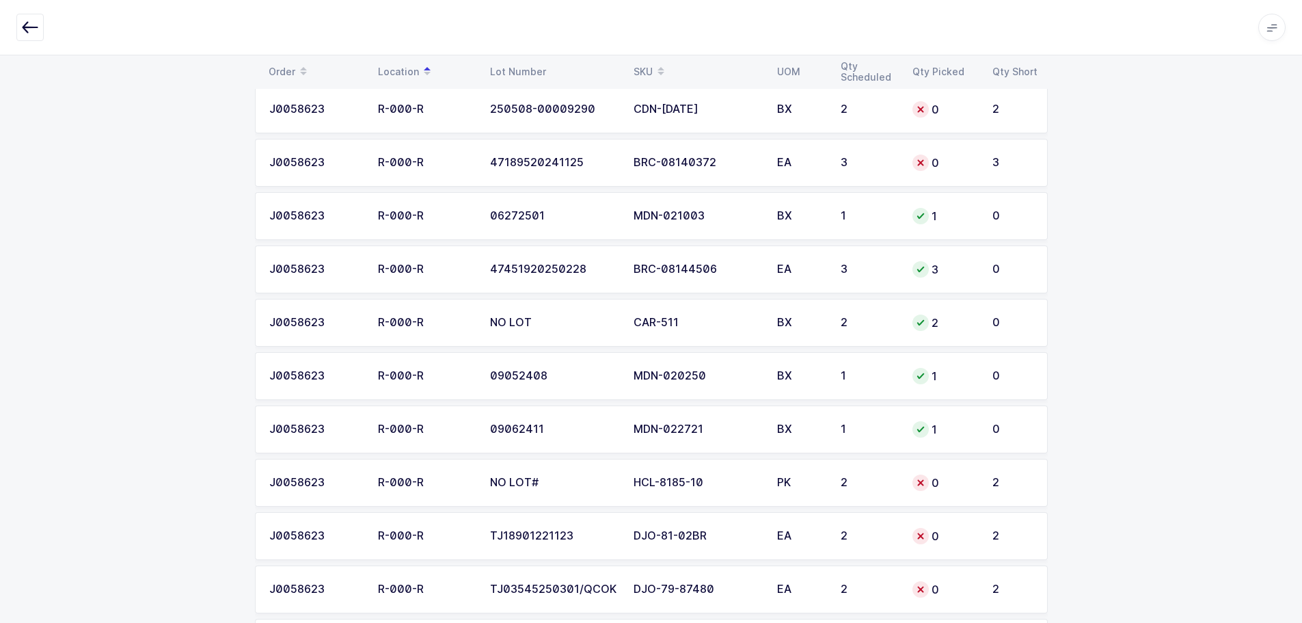
scroll to position [8124, 0]
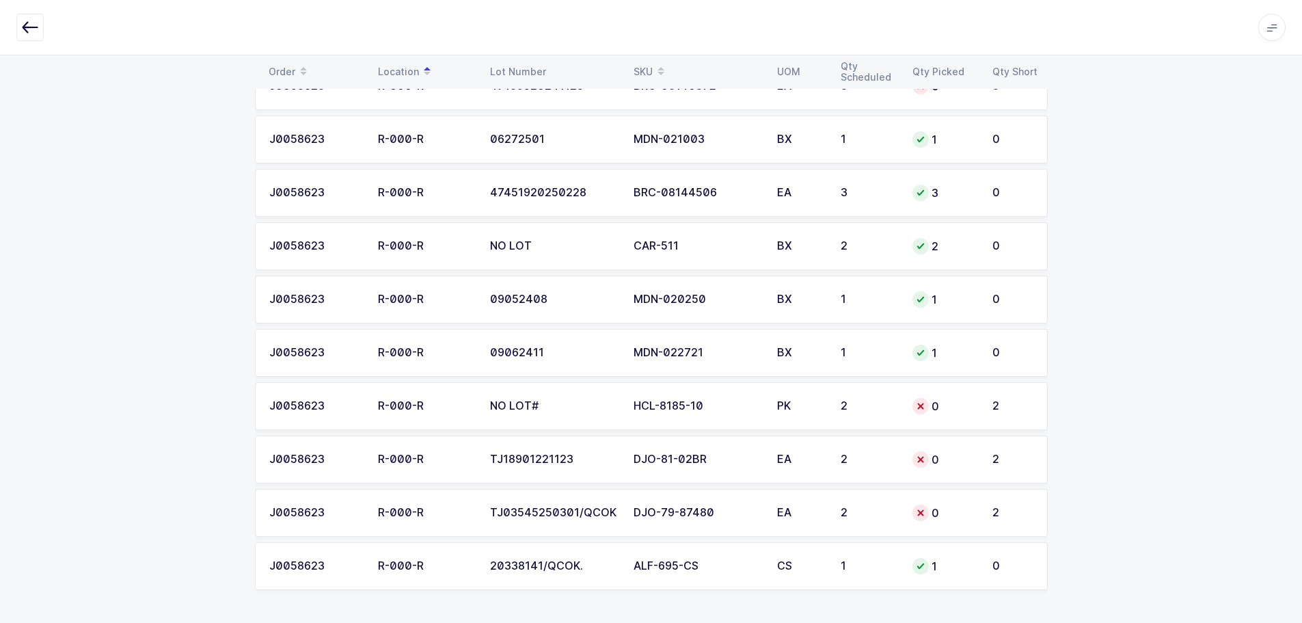
click at [34, 27] on icon "button" at bounding box center [30, 27] width 16 height 16
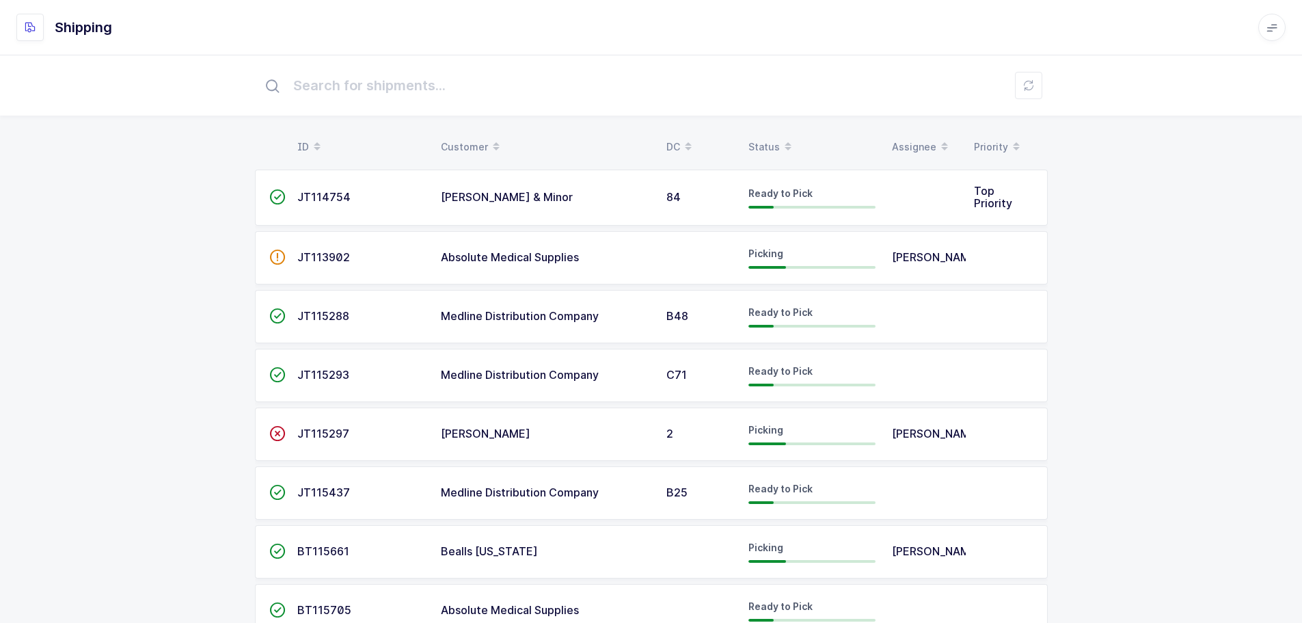
click at [780, 146] on span at bounding box center [788, 146] width 16 height 23
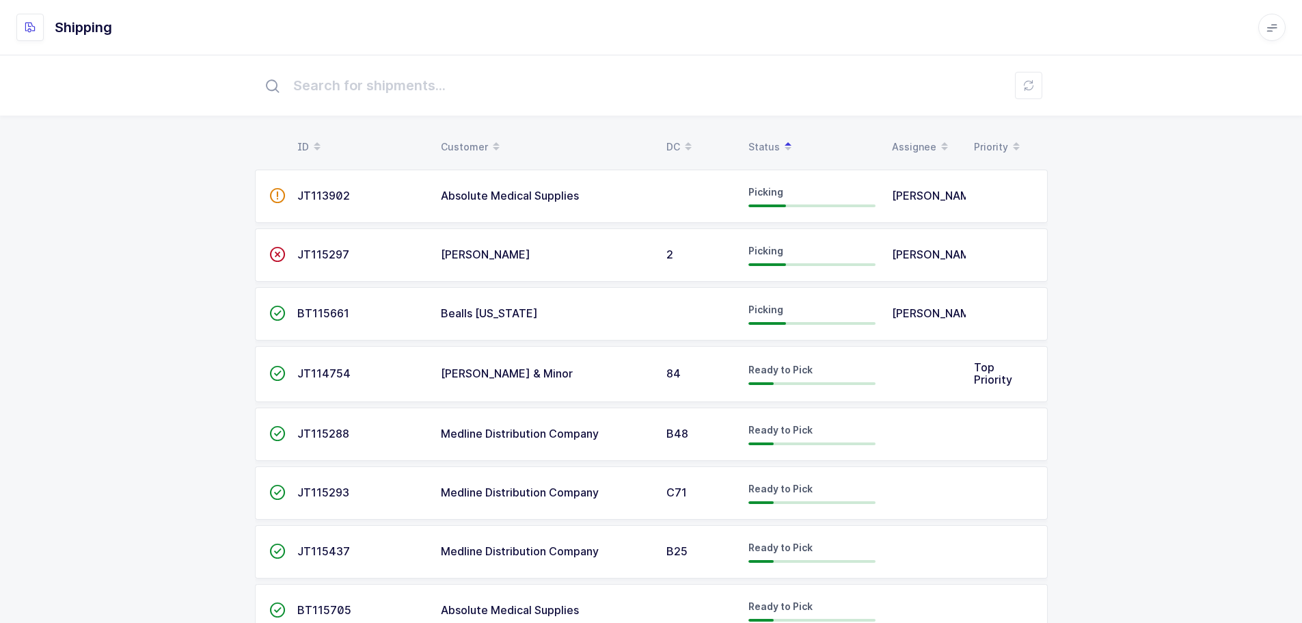
click at [341, 310] on span "BT115661" at bounding box center [323, 313] width 52 height 14
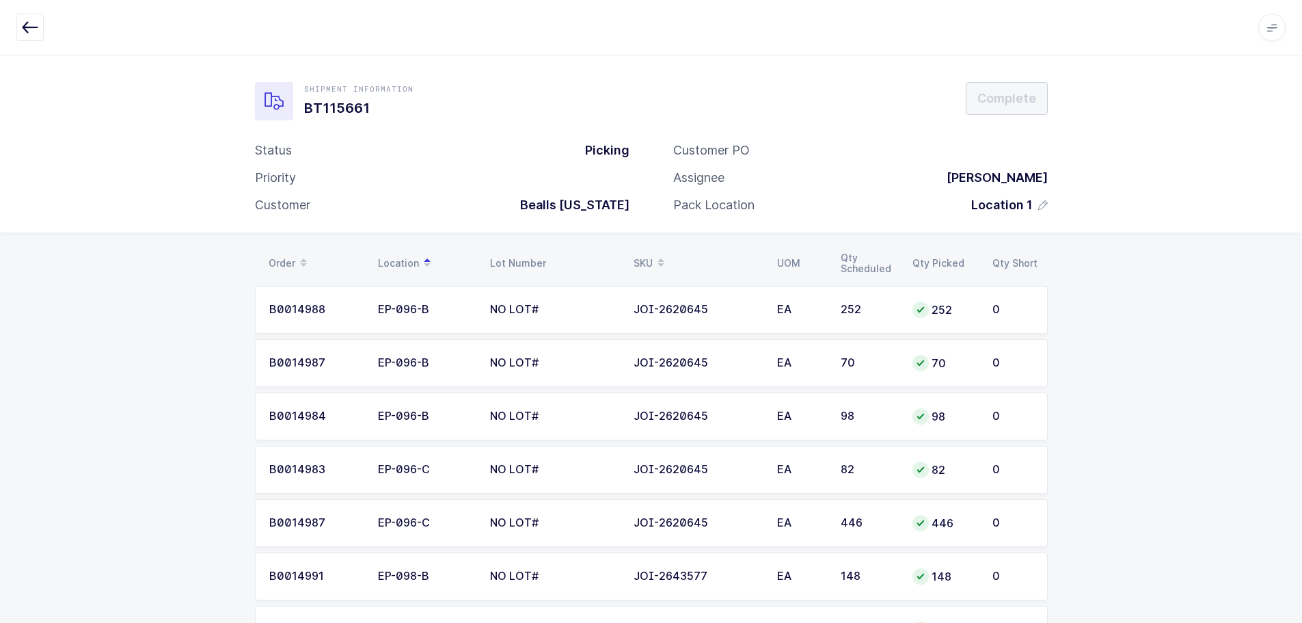
click at [13, 22] on div "Apps Core Warehouse Admin Mission Control Purchasing Baltazar N. Logout Account…" at bounding box center [651, 27] width 1302 height 55
click at [30, 23] on icon "button" at bounding box center [30, 27] width 16 height 16
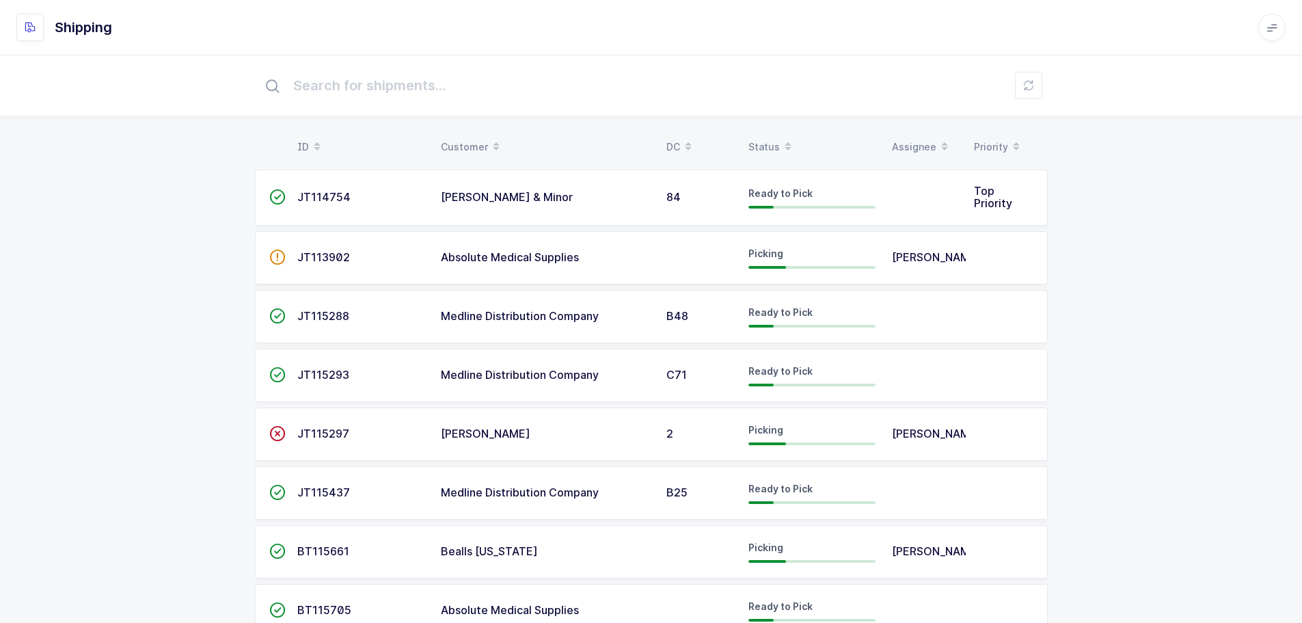
click at [755, 146] on div "Status" at bounding box center [812, 146] width 127 height 23
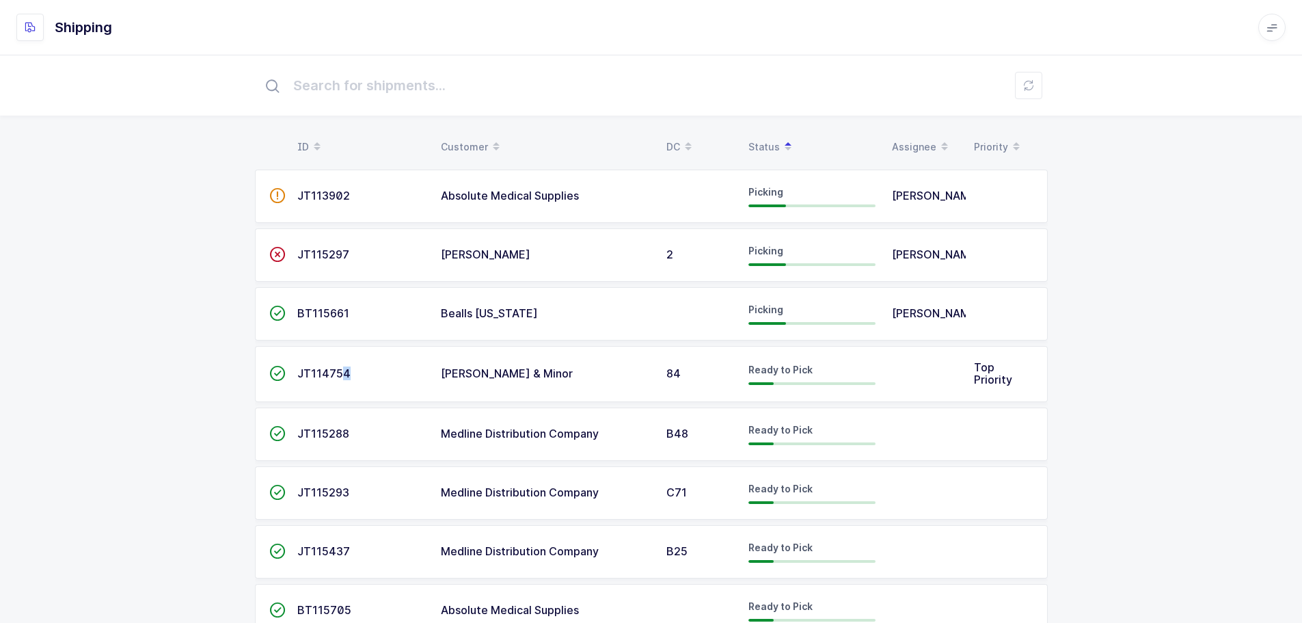
click at [343, 384] on td "JT114754" at bounding box center [361, 374] width 144 height 56
click at [336, 375] on span "JT114754" at bounding box center [323, 373] width 53 height 14
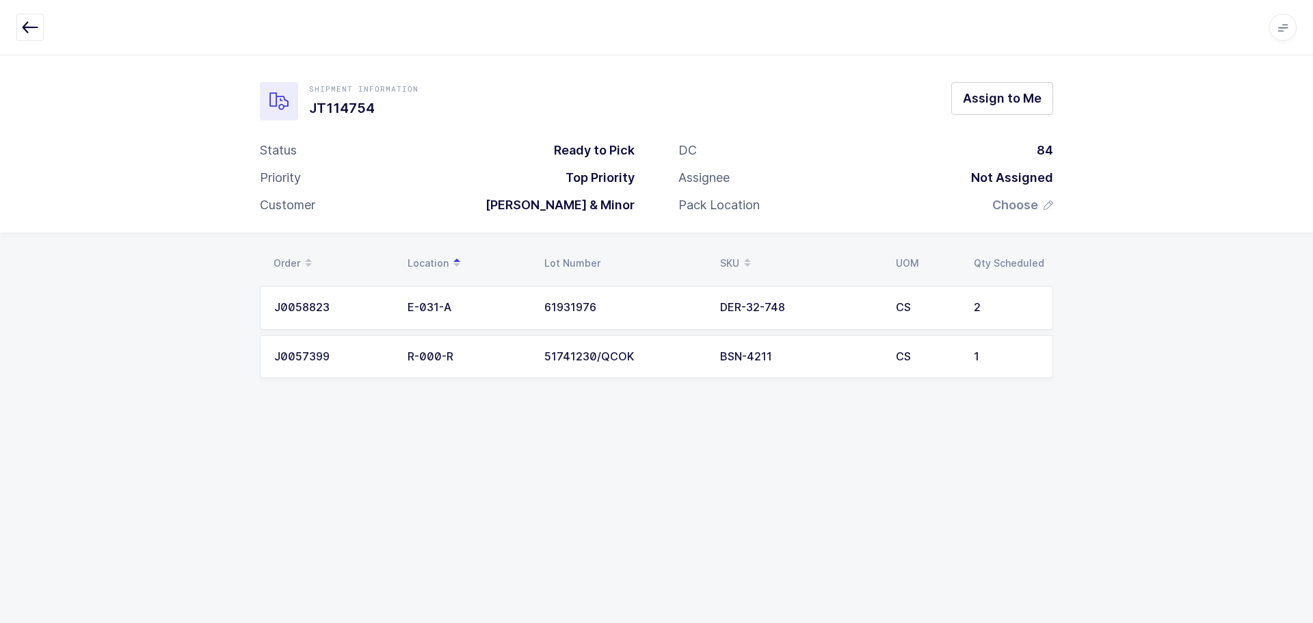
click at [31, 29] on icon "button" at bounding box center [30, 27] width 16 height 16
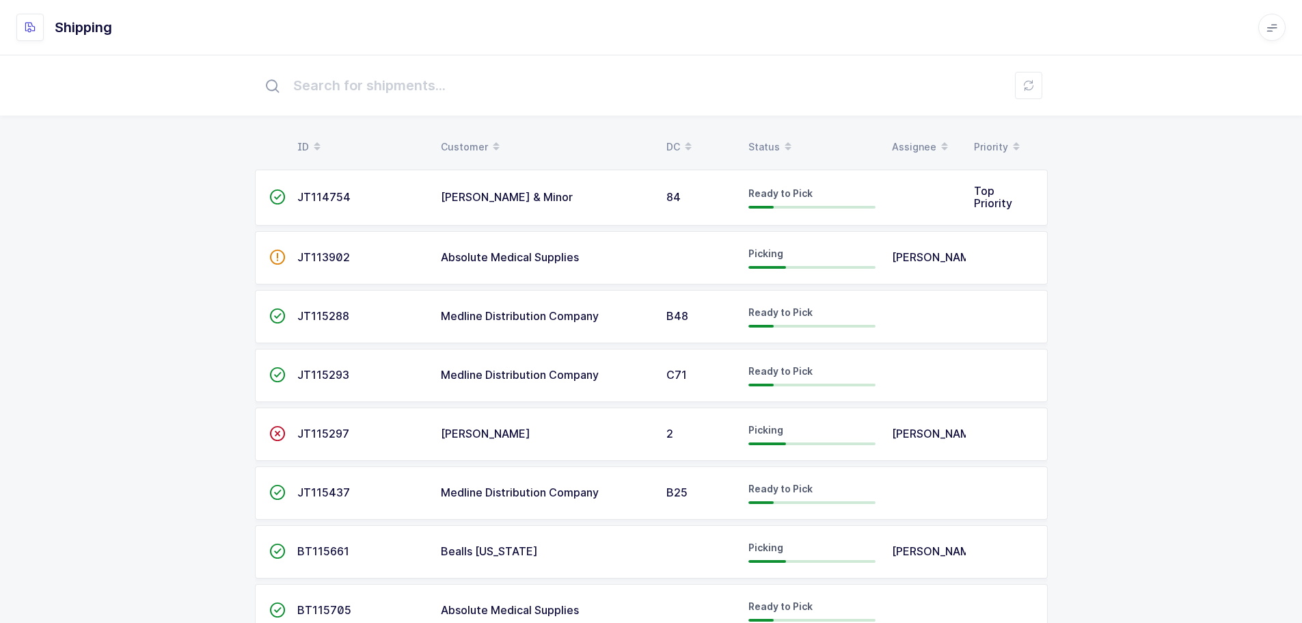
click at [756, 139] on div "Status" at bounding box center [812, 146] width 127 height 23
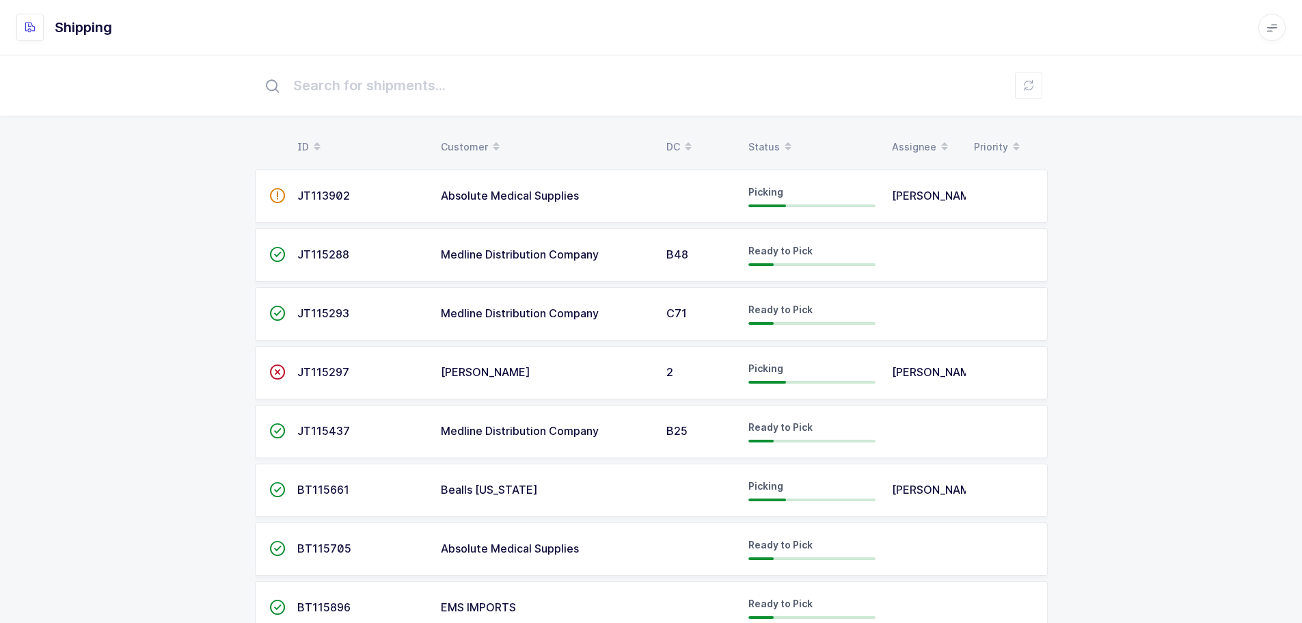
click at [764, 132] on table "ID Customer DC Status Assignee Priority" at bounding box center [651, 147] width 793 height 34
click at [765, 138] on div "Status" at bounding box center [812, 146] width 127 height 23
click at [785, 144] on icon at bounding box center [788, 142] width 7 height 7
click at [759, 146] on div "Status" at bounding box center [812, 146] width 127 height 23
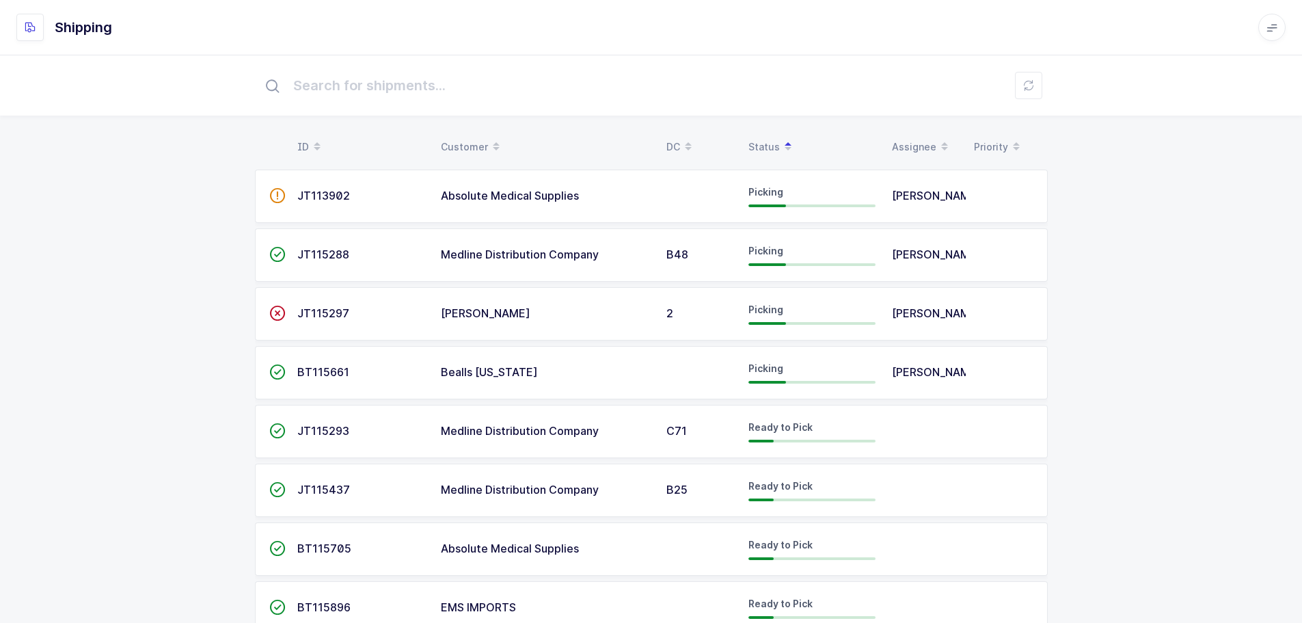
scroll to position [47, 0]
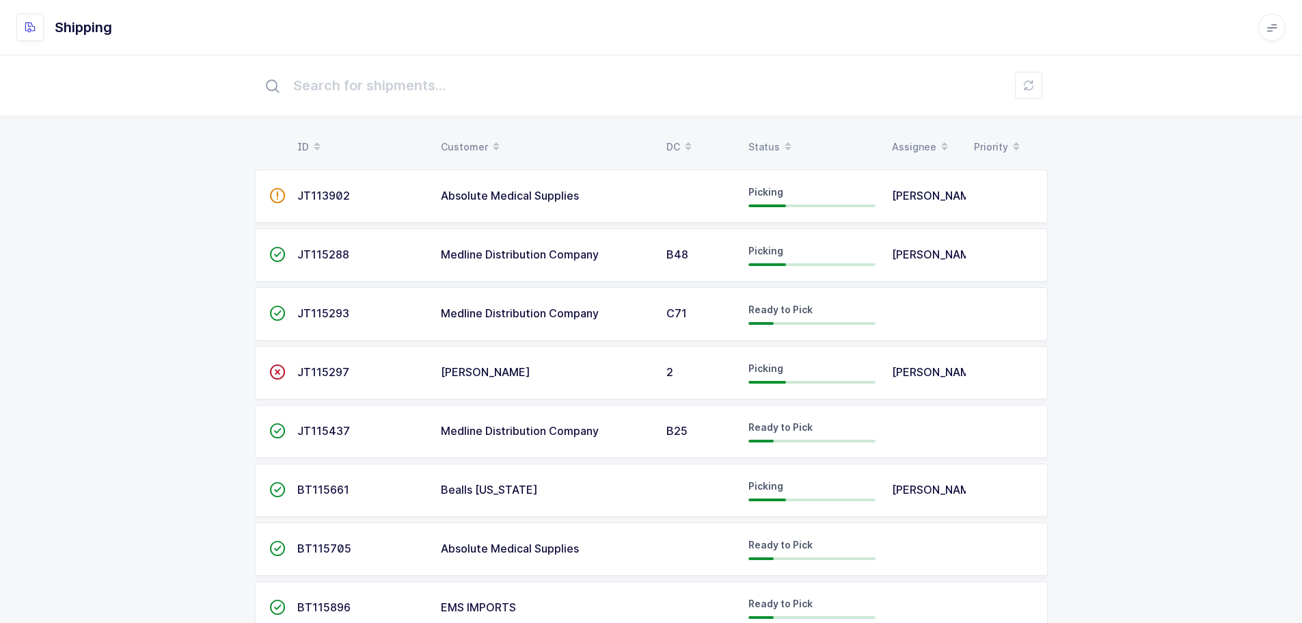
click at [754, 145] on div "Status" at bounding box center [812, 146] width 127 height 23
click at [756, 144] on div "Status" at bounding box center [812, 146] width 127 height 23
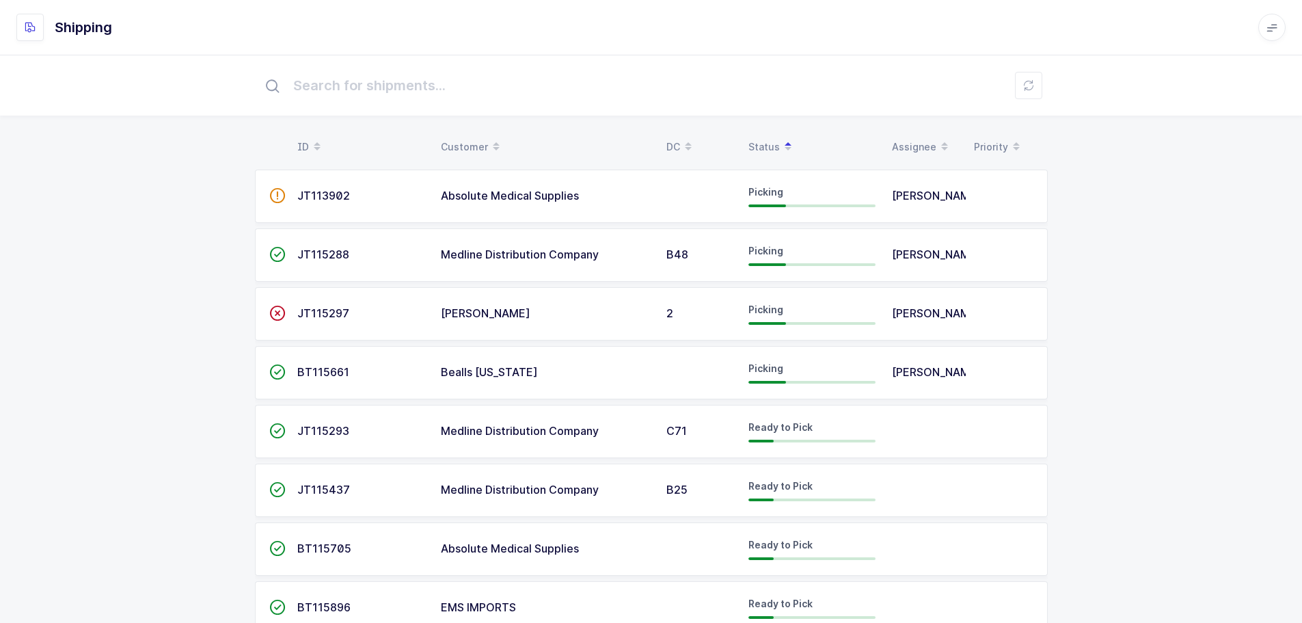
scroll to position [47, 0]
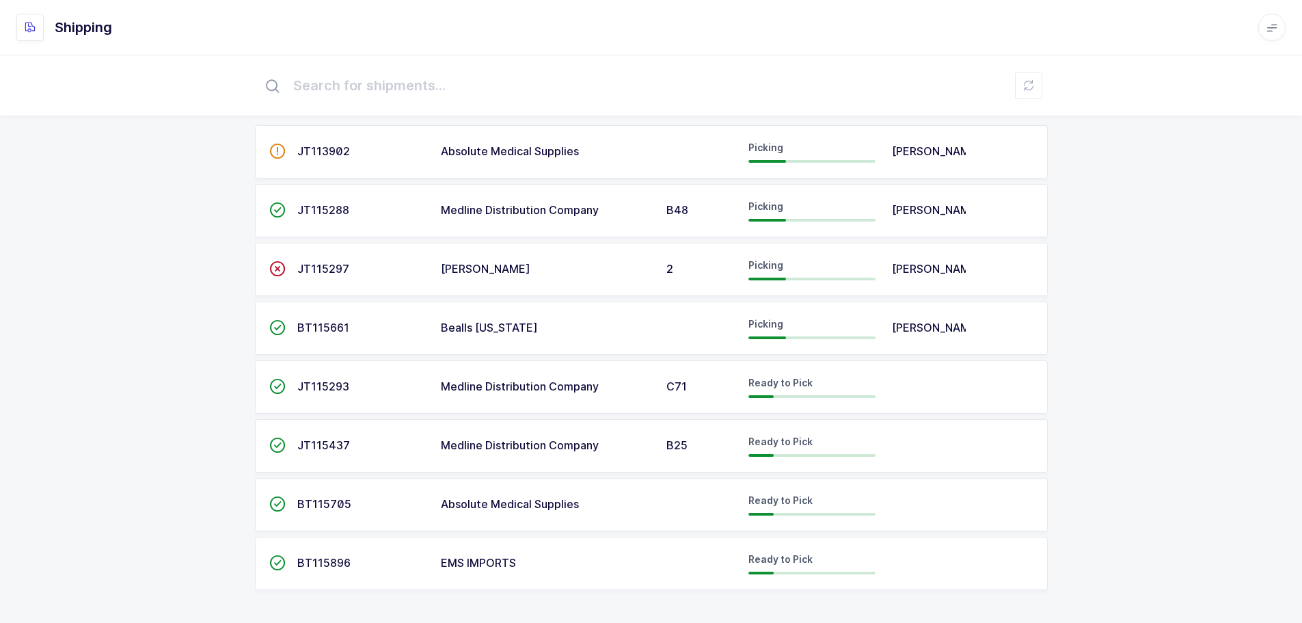
click at [335, 381] on span "JT115293" at bounding box center [323, 386] width 52 height 14
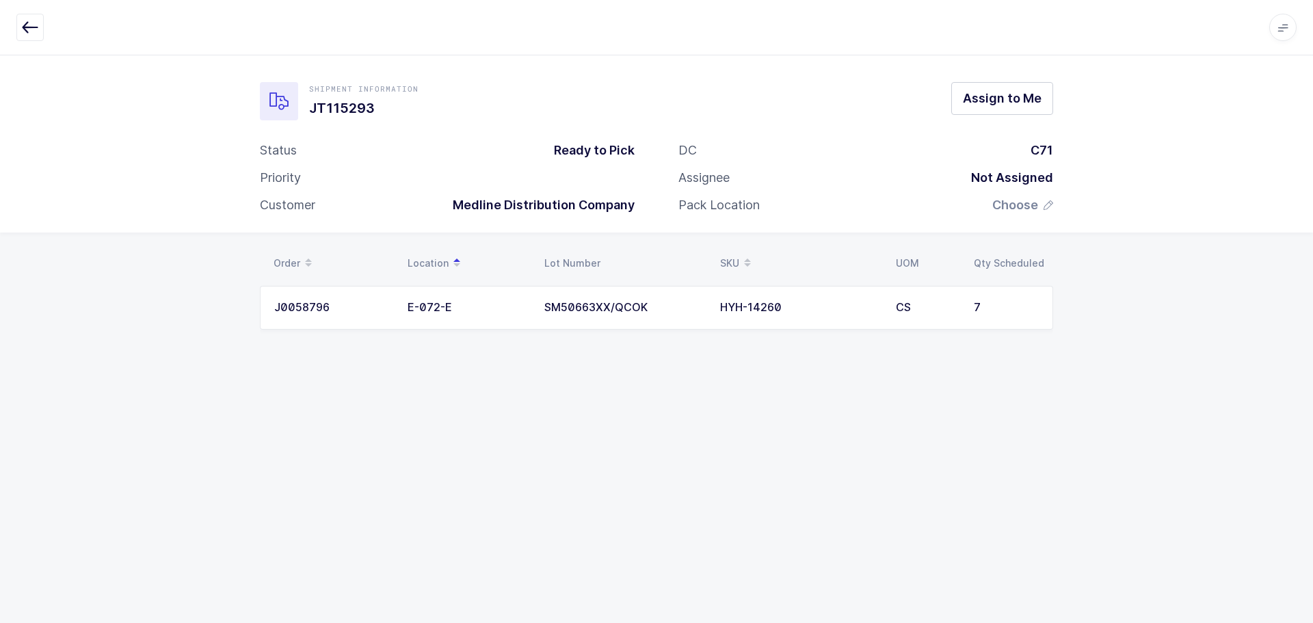
click at [31, 30] on icon "button" at bounding box center [30, 27] width 16 height 16
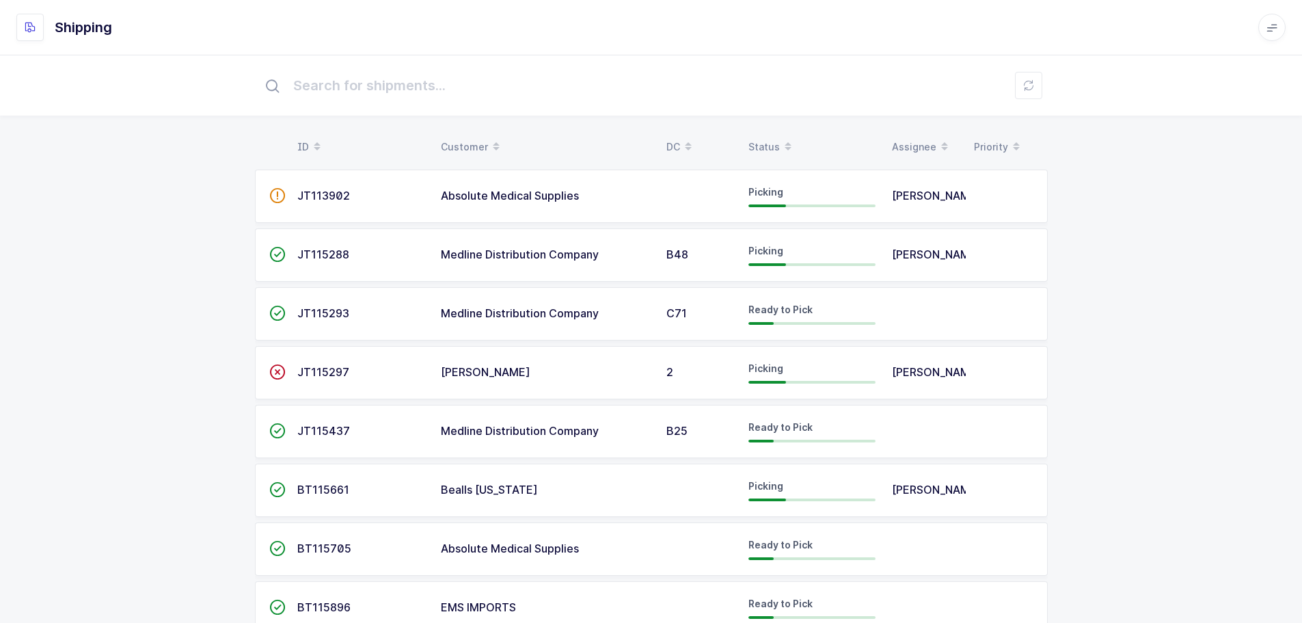
click at [768, 139] on div "Status" at bounding box center [812, 146] width 127 height 23
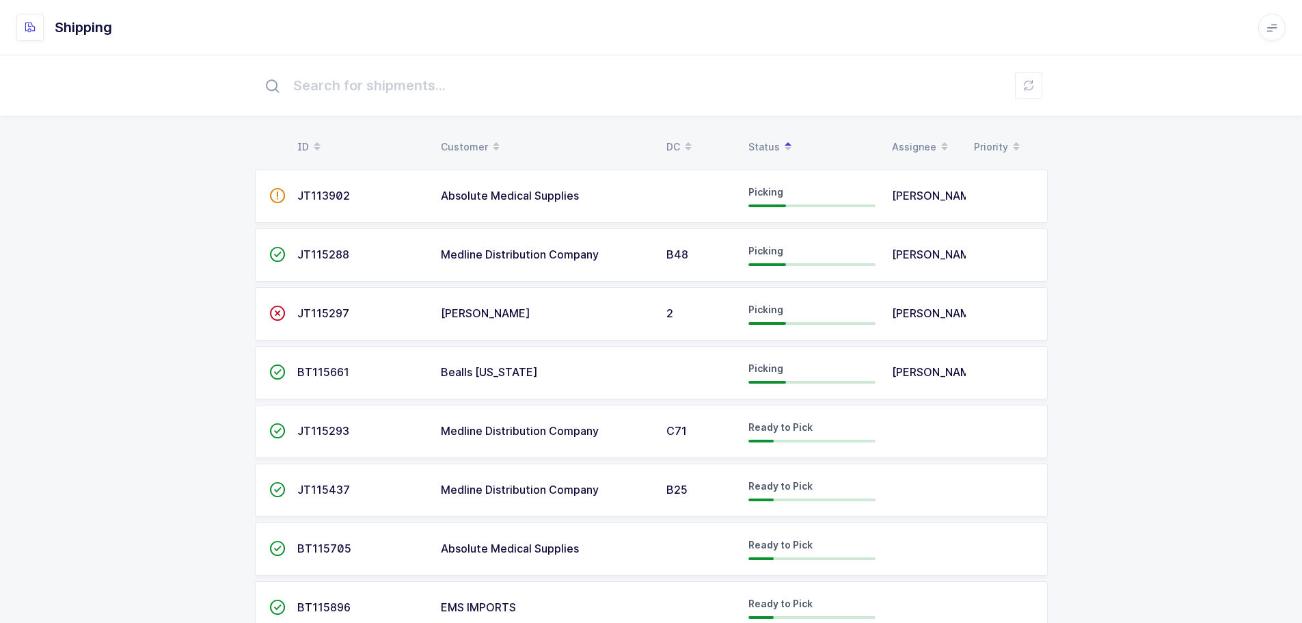
click at [501, 505] on td "Medline Distribution Company" at bounding box center [546, 490] width 226 height 53
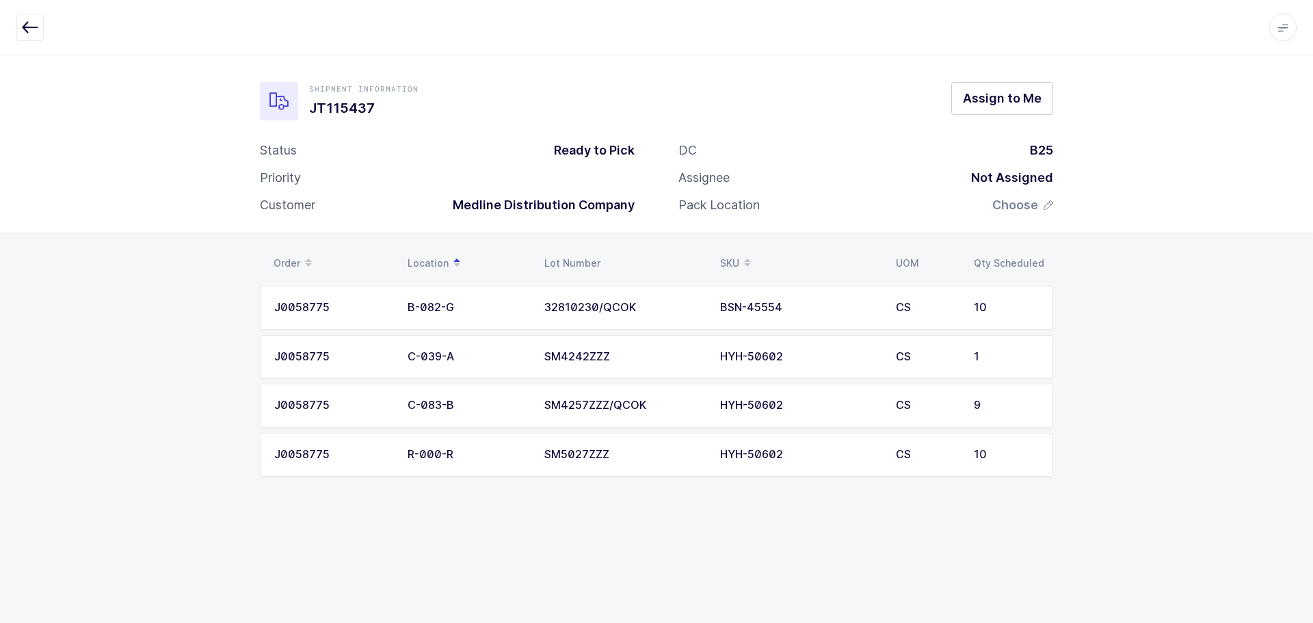
click at [29, 26] on icon "button" at bounding box center [30, 27] width 16 height 16
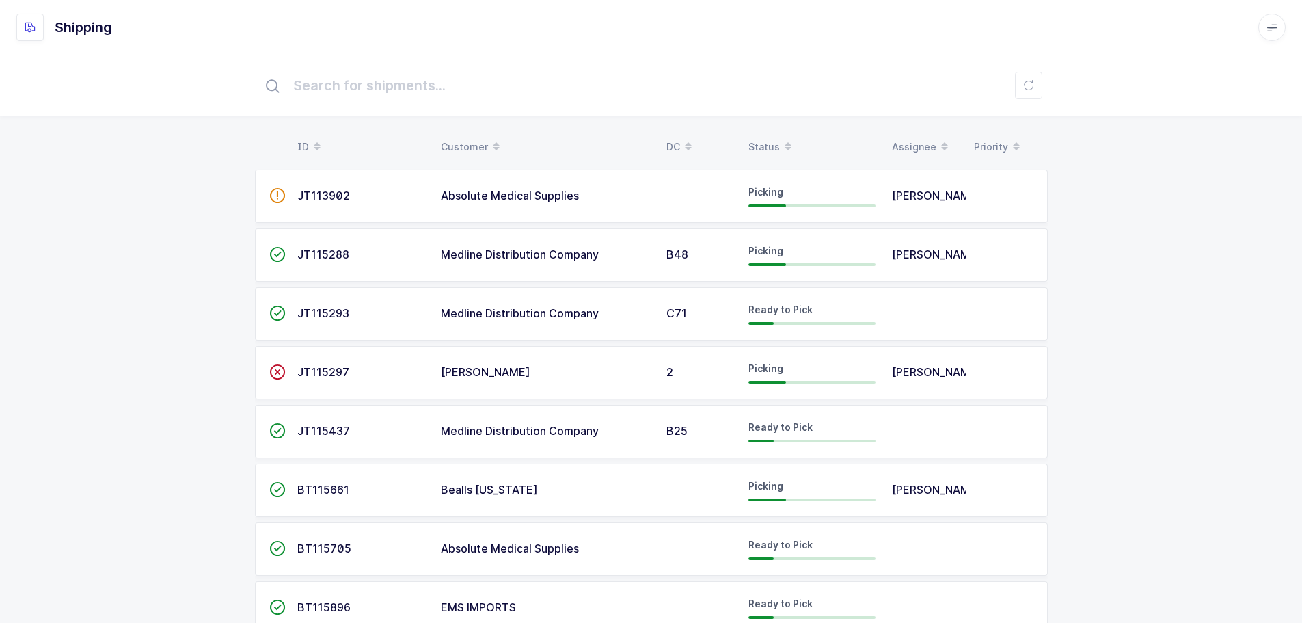
click at [773, 142] on div "Status" at bounding box center [812, 146] width 127 height 23
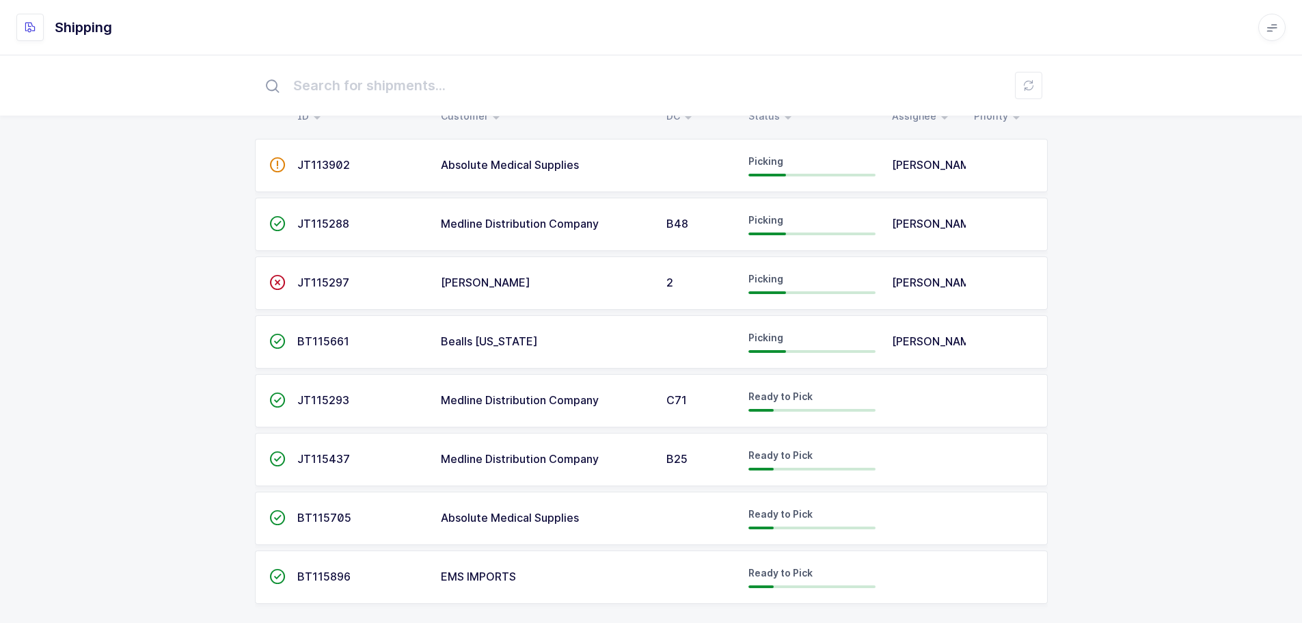
scroll to position [47, 0]
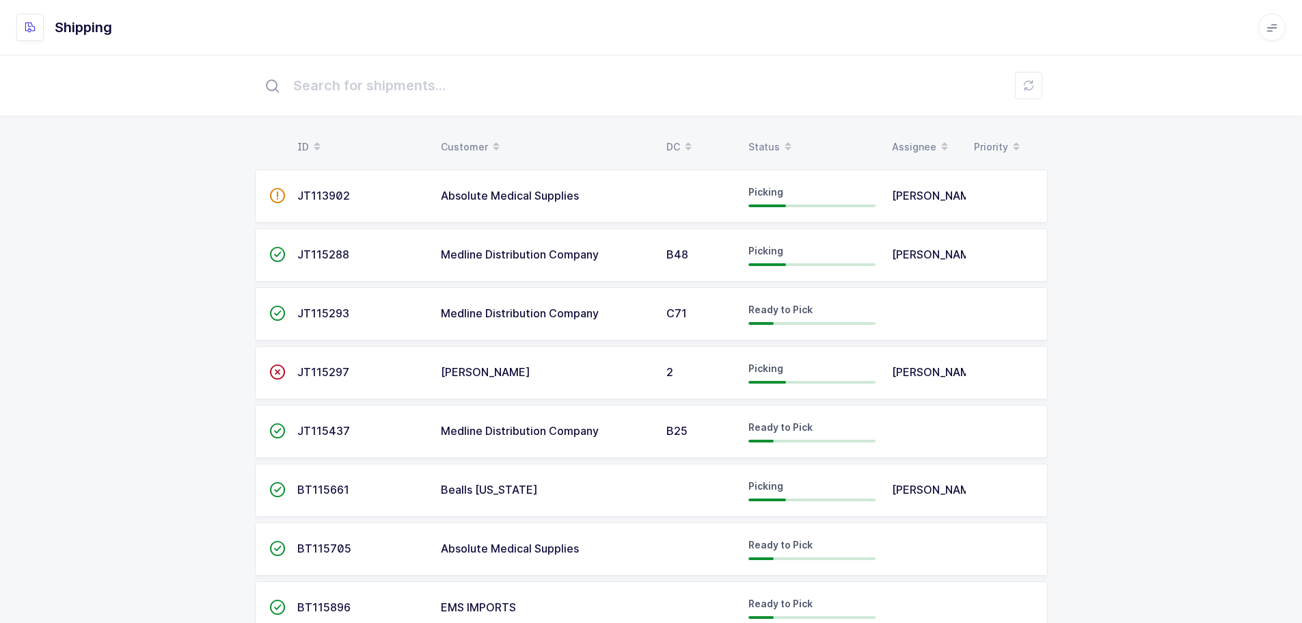
click at [766, 141] on div "Status" at bounding box center [812, 146] width 127 height 23
click at [773, 146] on div "Status" at bounding box center [812, 146] width 127 height 23
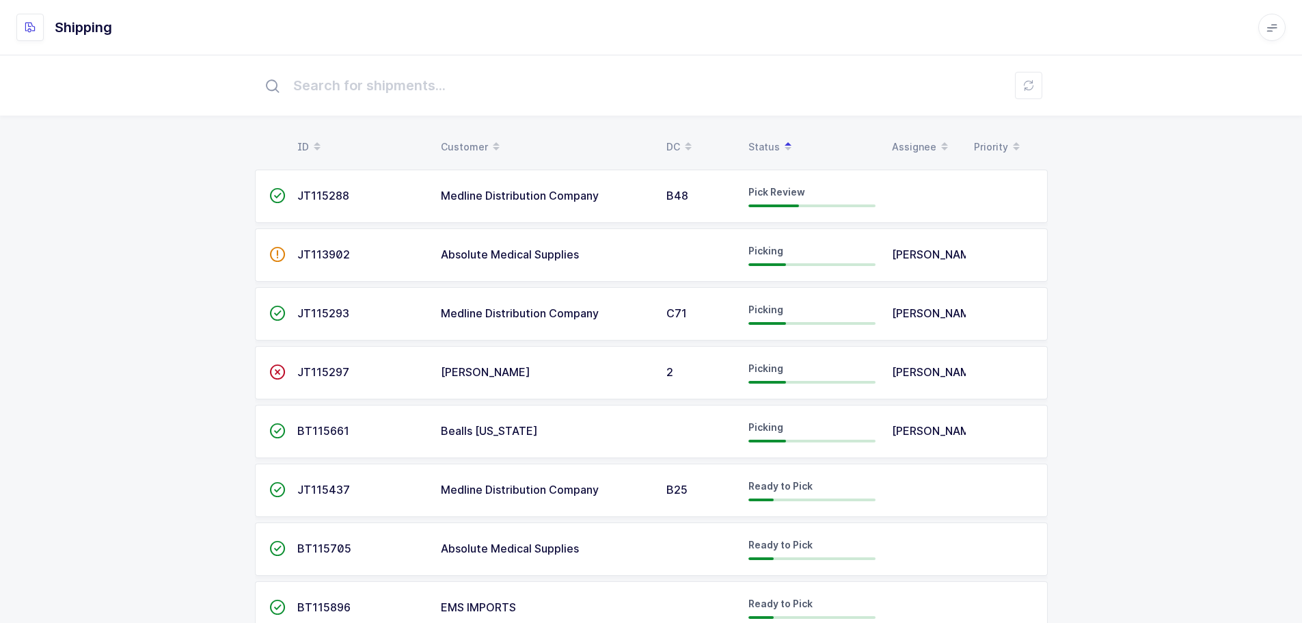
click at [312, 185] on td "JT115288" at bounding box center [361, 196] width 144 height 53
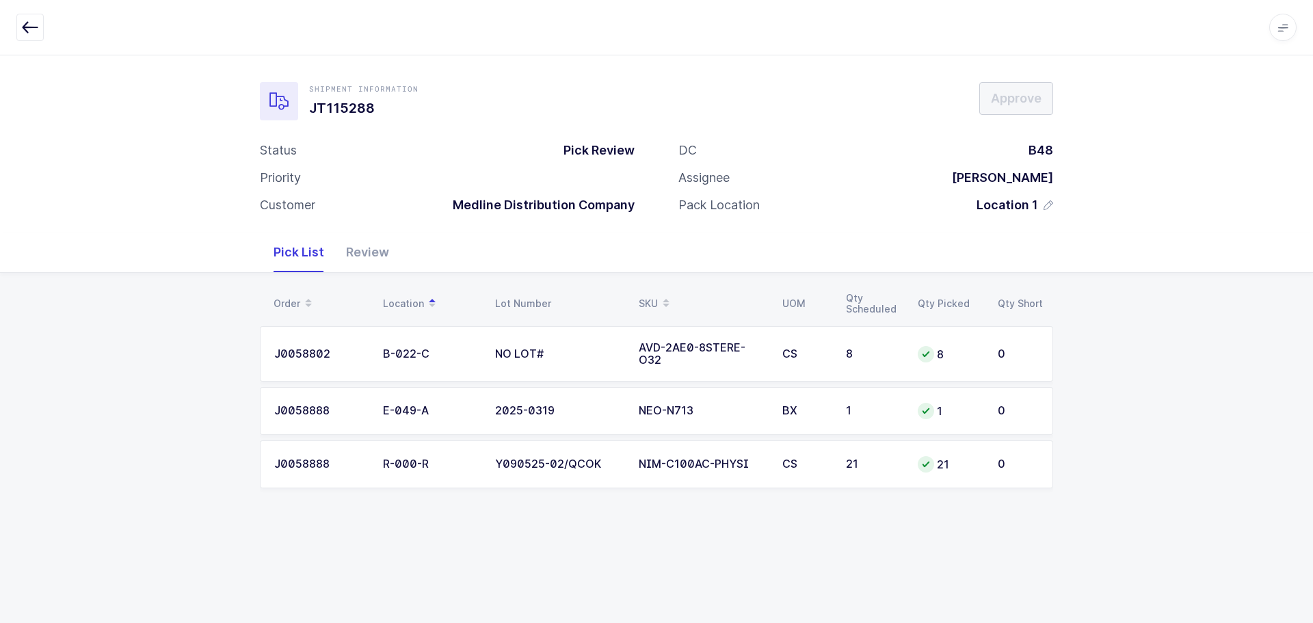
click at [1293, 477] on div "Order Location Lot Number SKU UOM Qty Scheduled Qty Picked Qty Short J0058802 B…" at bounding box center [656, 397] width 1313 height 249
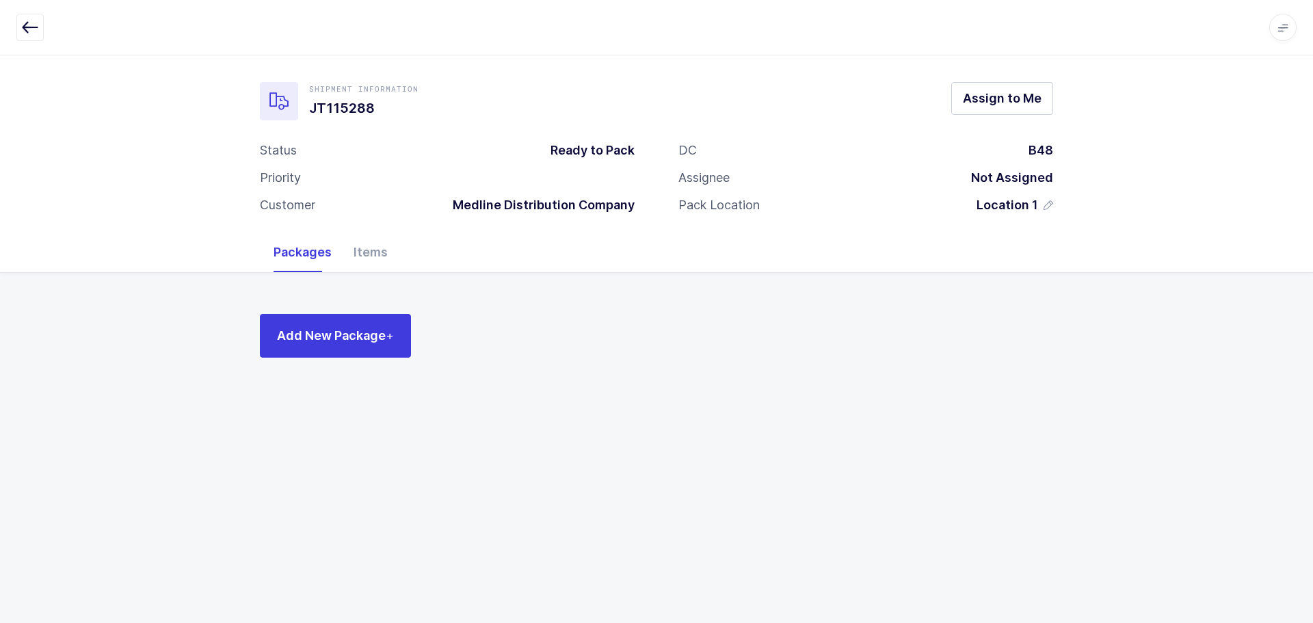
click at [26, 31] on icon "button" at bounding box center [30, 27] width 16 height 16
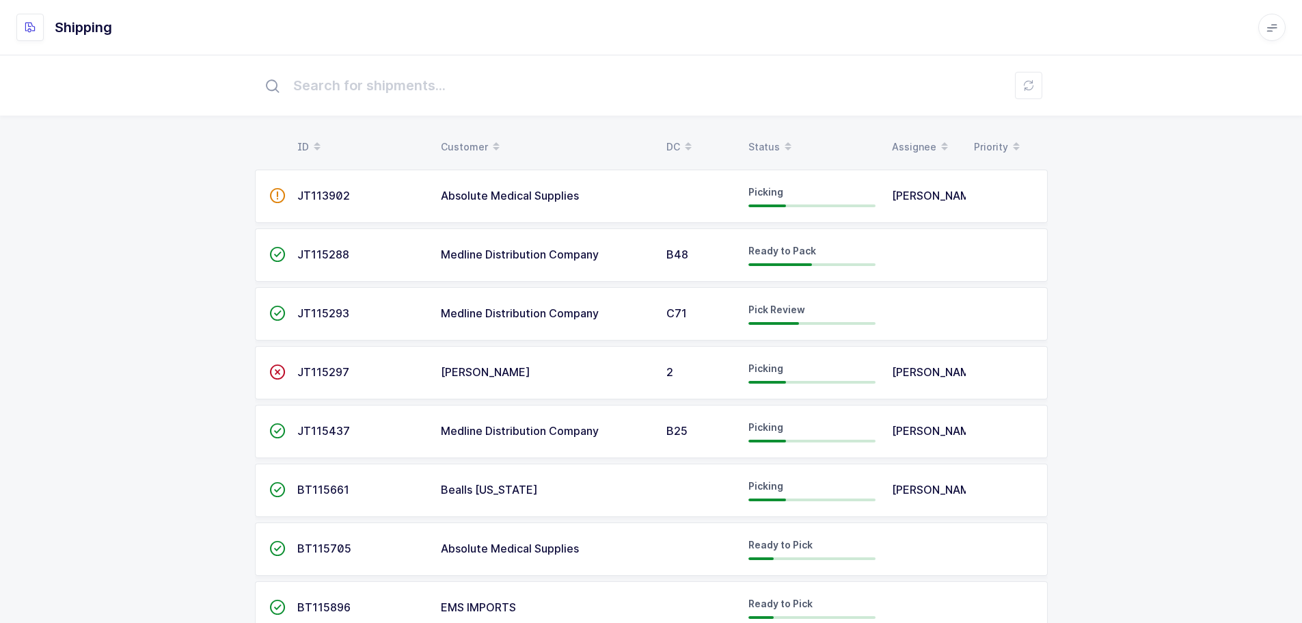
click at [758, 146] on div "Status" at bounding box center [812, 146] width 127 height 23
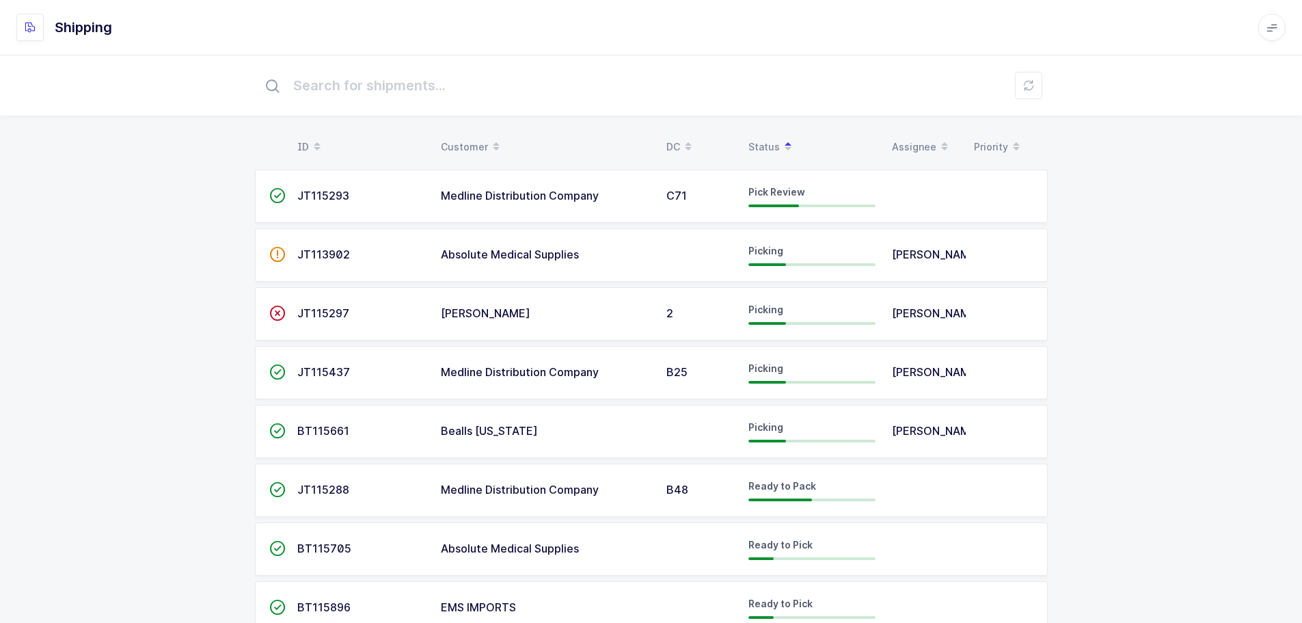
click at [306, 186] on td "JT115293" at bounding box center [361, 196] width 144 height 53
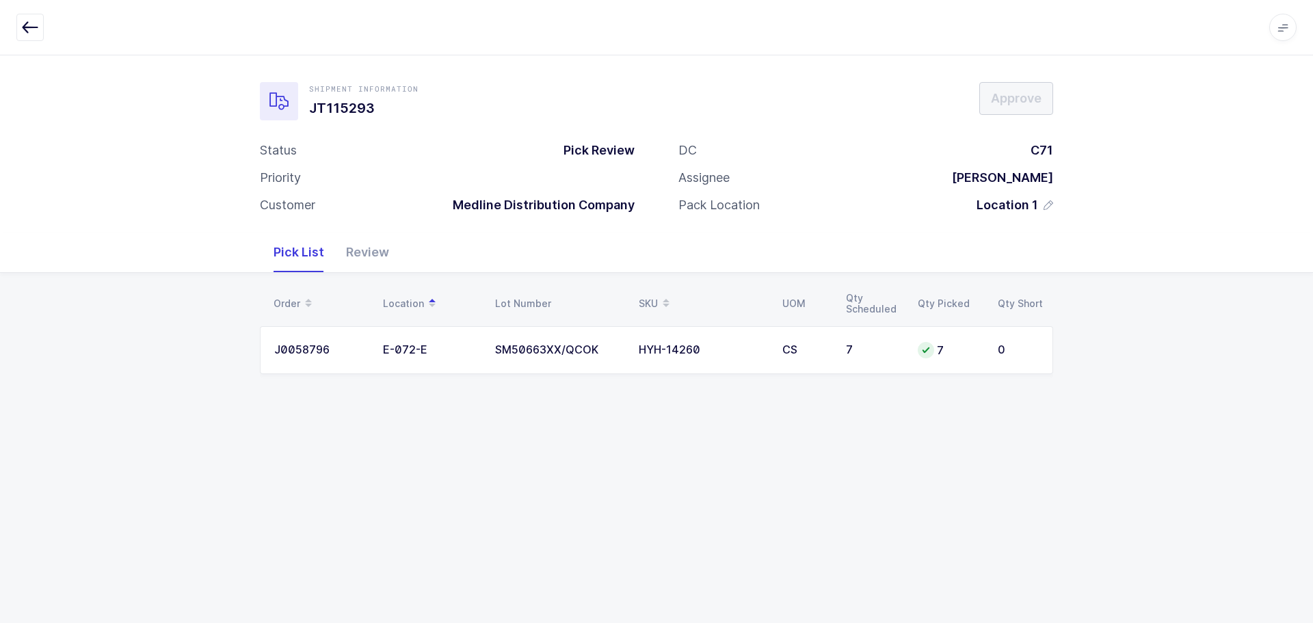
click at [34, 23] on icon "button" at bounding box center [30, 27] width 16 height 16
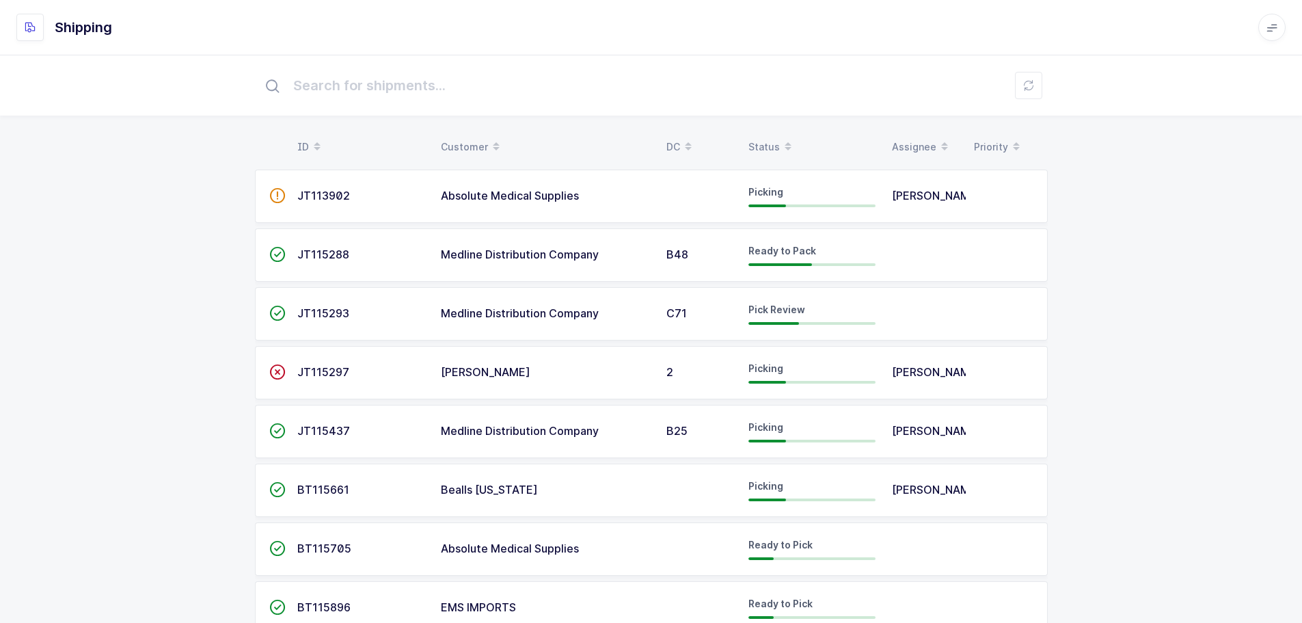
click at [762, 139] on div "Status" at bounding box center [812, 146] width 127 height 23
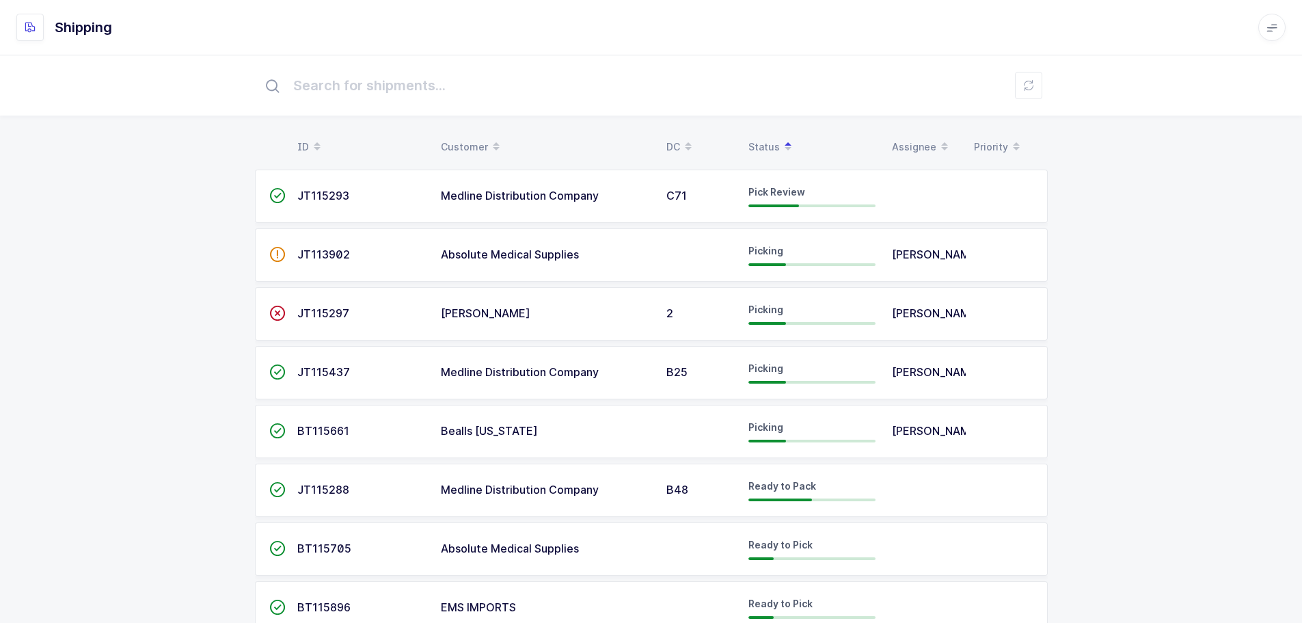
click at [350, 188] on td "JT115293" at bounding box center [361, 196] width 144 height 53
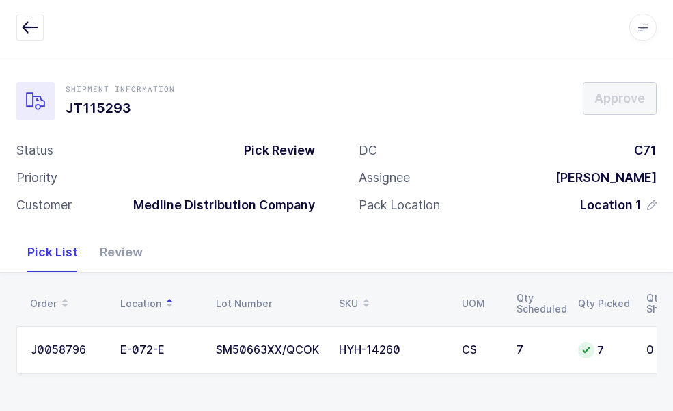
click at [30, 21] on icon "button" at bounding box center [30, 27] width 16 height 16
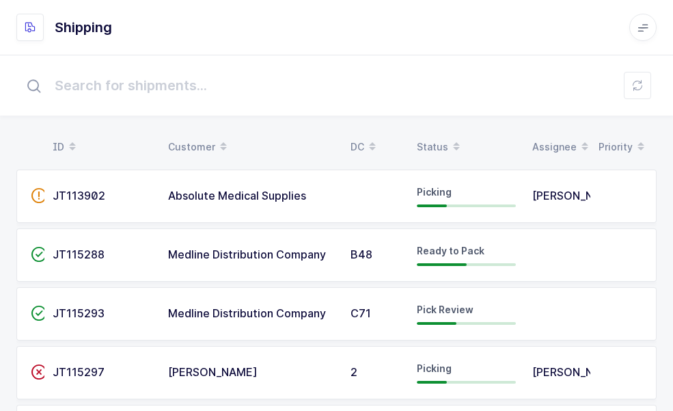
click at [451, 141] on span at bounding box center [456, 146] width 16 height 23
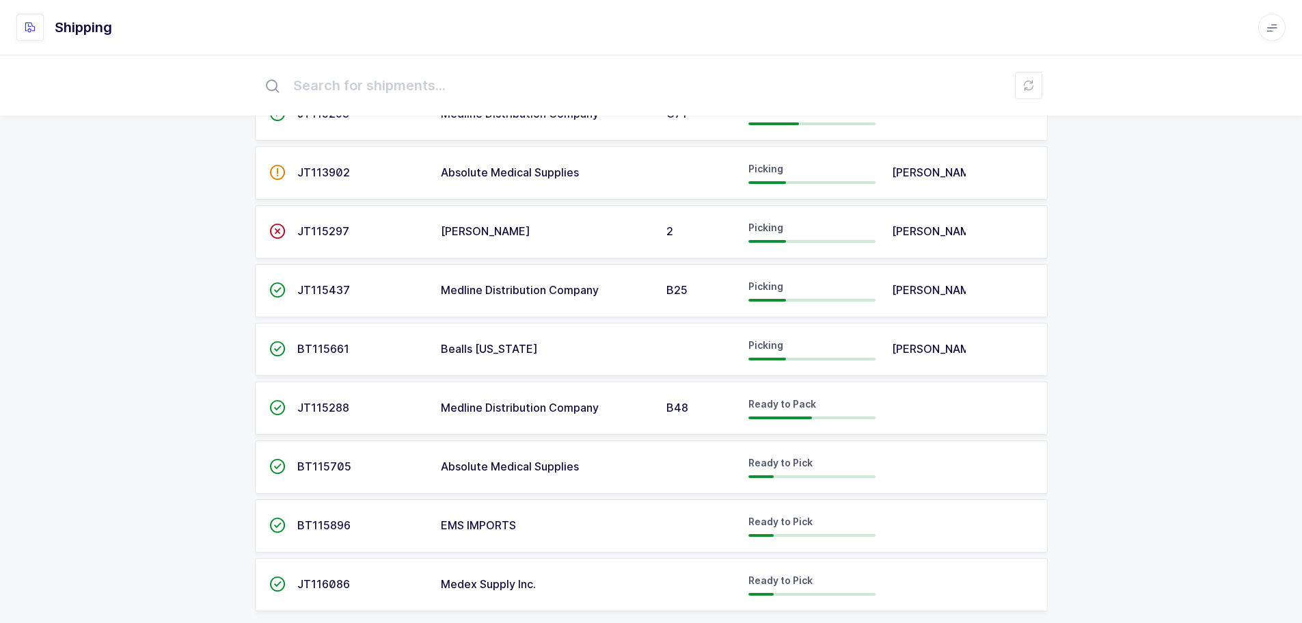
scroll to position [106, 0]
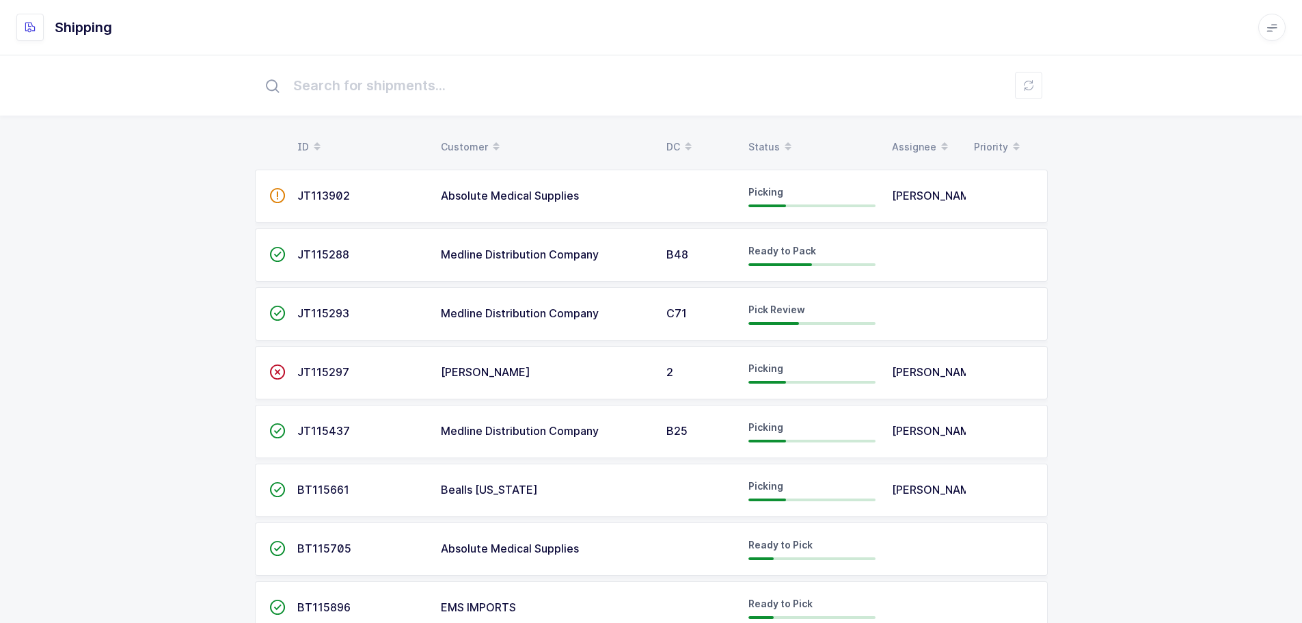
click at [754, 146] on div "Status" at bounding box center [812, 146] width 127 height 23
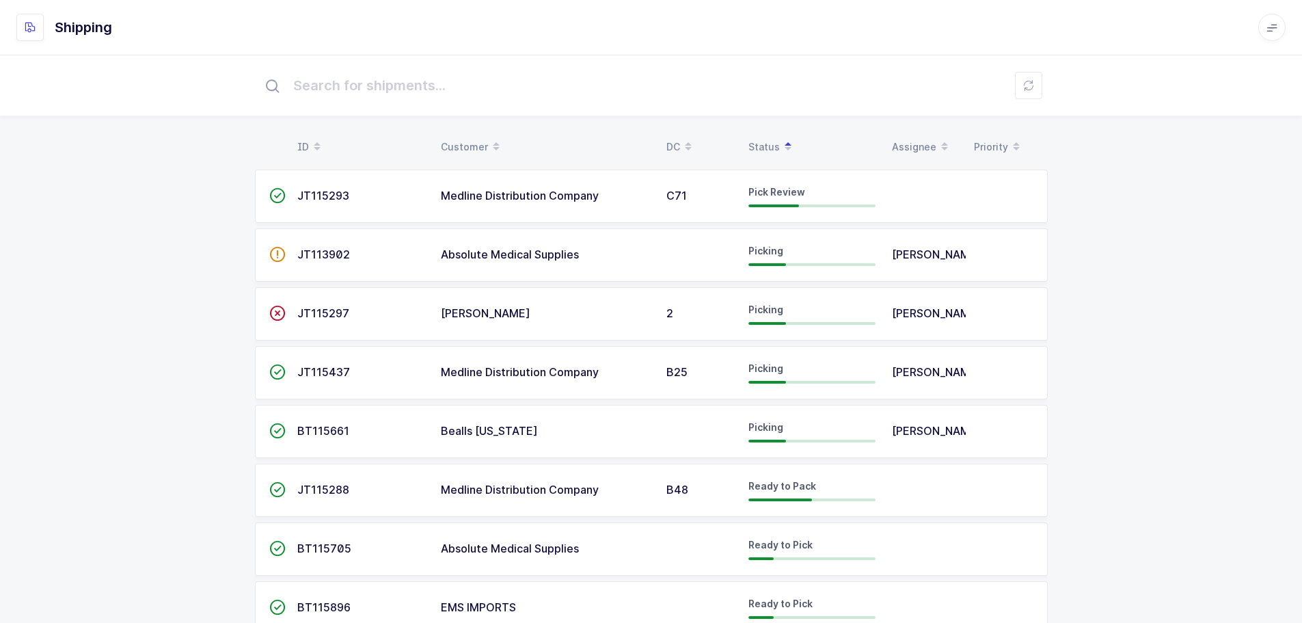
click at [576, 186] on td "Medline Distribution Company" at bounding box center [546, 196] width 226 height 53
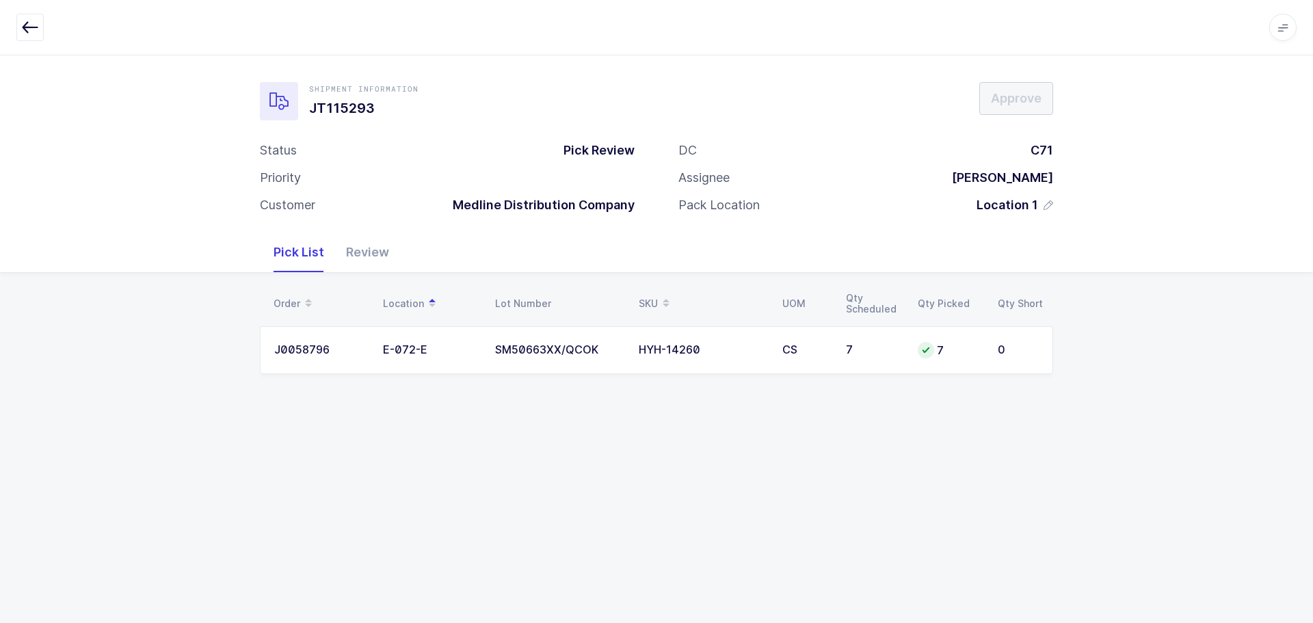
click at [354, 251] on div "Review" at bounding box center [367, 252] width 65 height 40
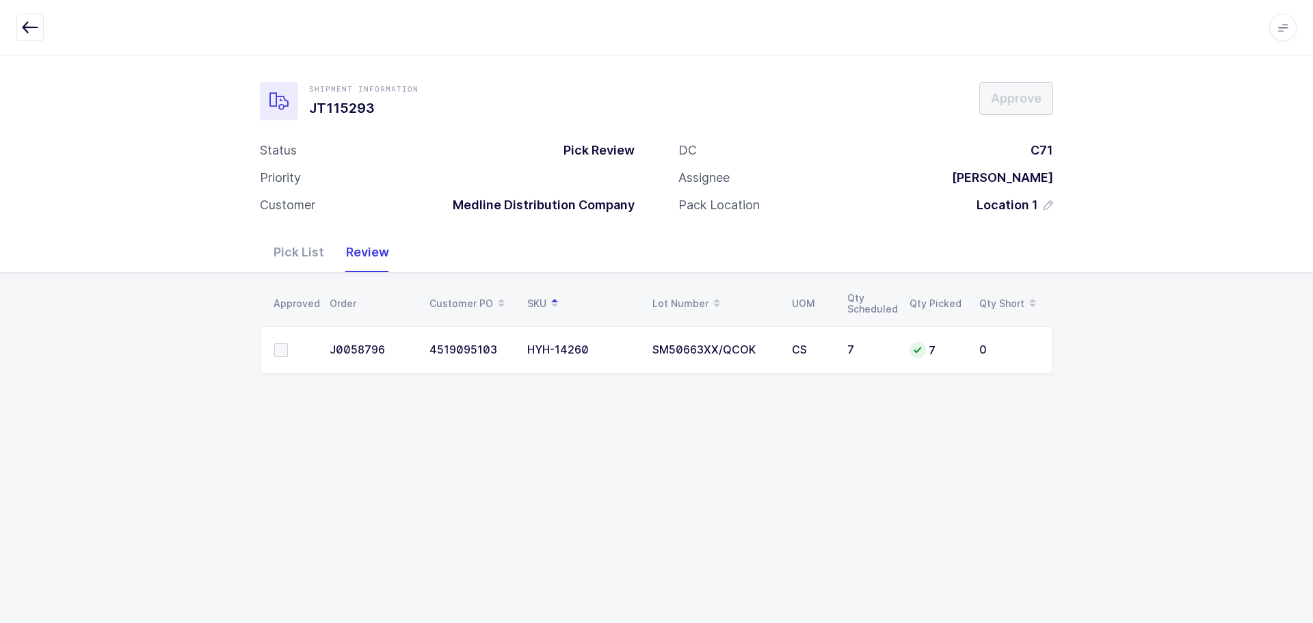
click at [278, 352] on span at bounding box center [281, 350] width 14 height 14
click at [288, 343] on input "checkbox" at bounding box center [288, 343] width 0 height 0
click at [42, 30] on button "button" at bounding box center [29, 27] width 27 height 27
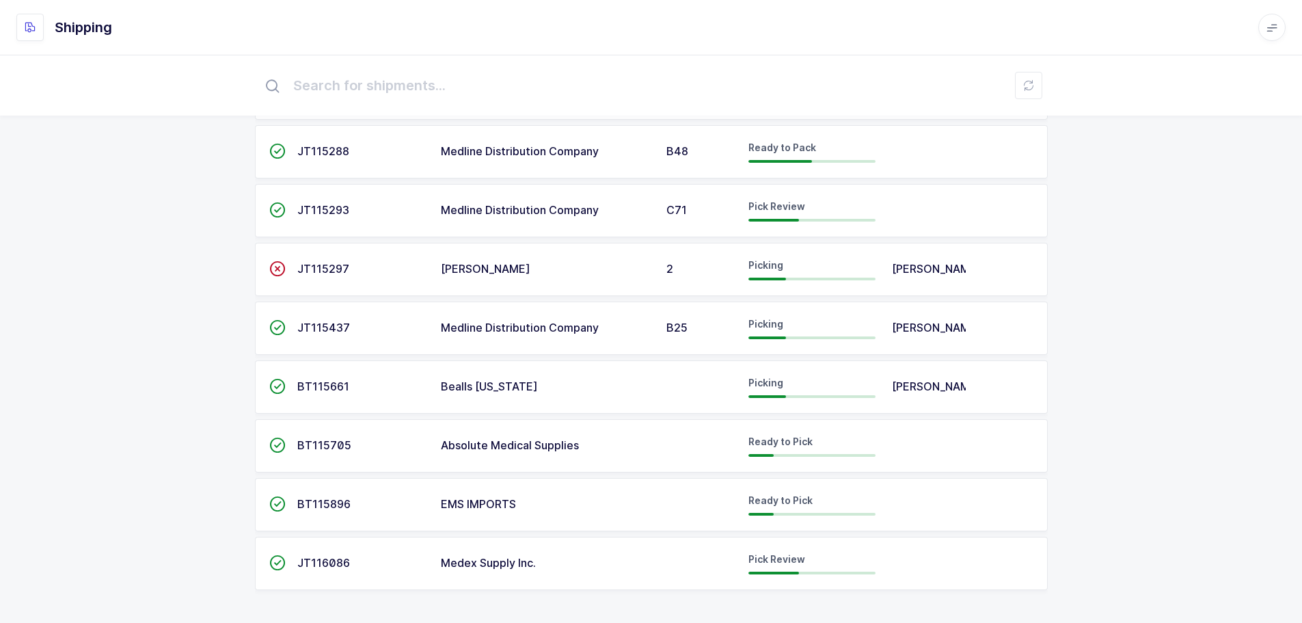
scroll to position [106, 0]
click at [516, 561] on span "Medex Supply Inc." at bounding box center [488, 563] width 95 height 14
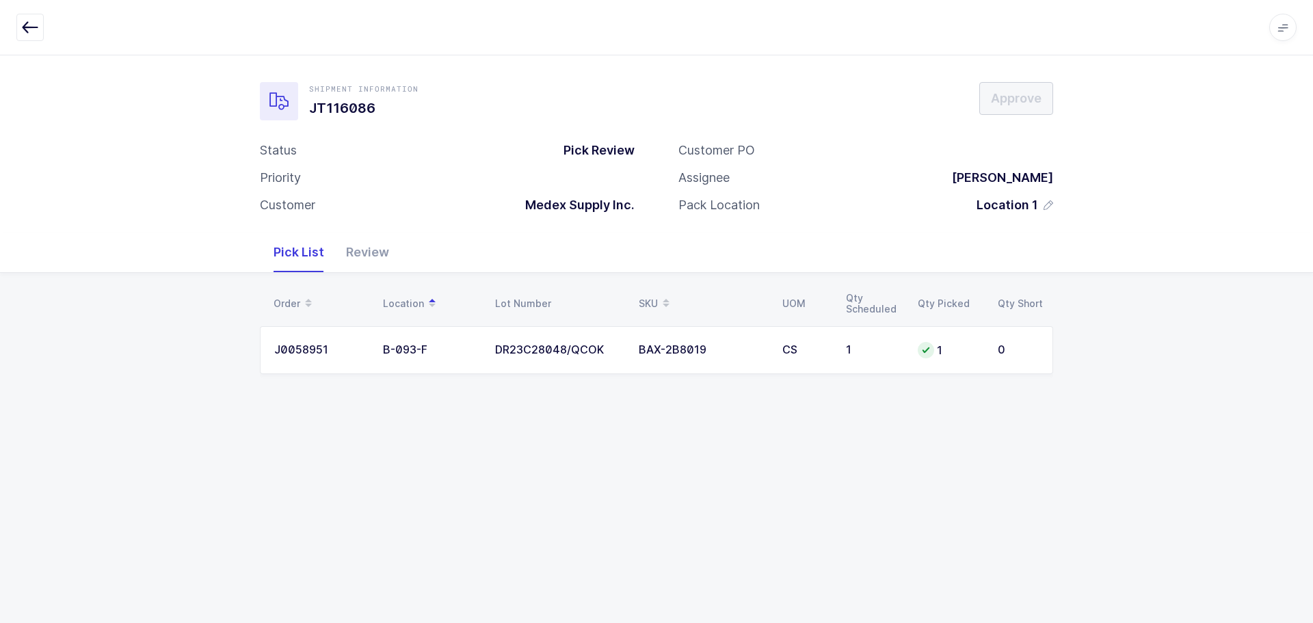
click at [365, 255] on div "Review" at bounding box center [367, 252] width 65 height 40
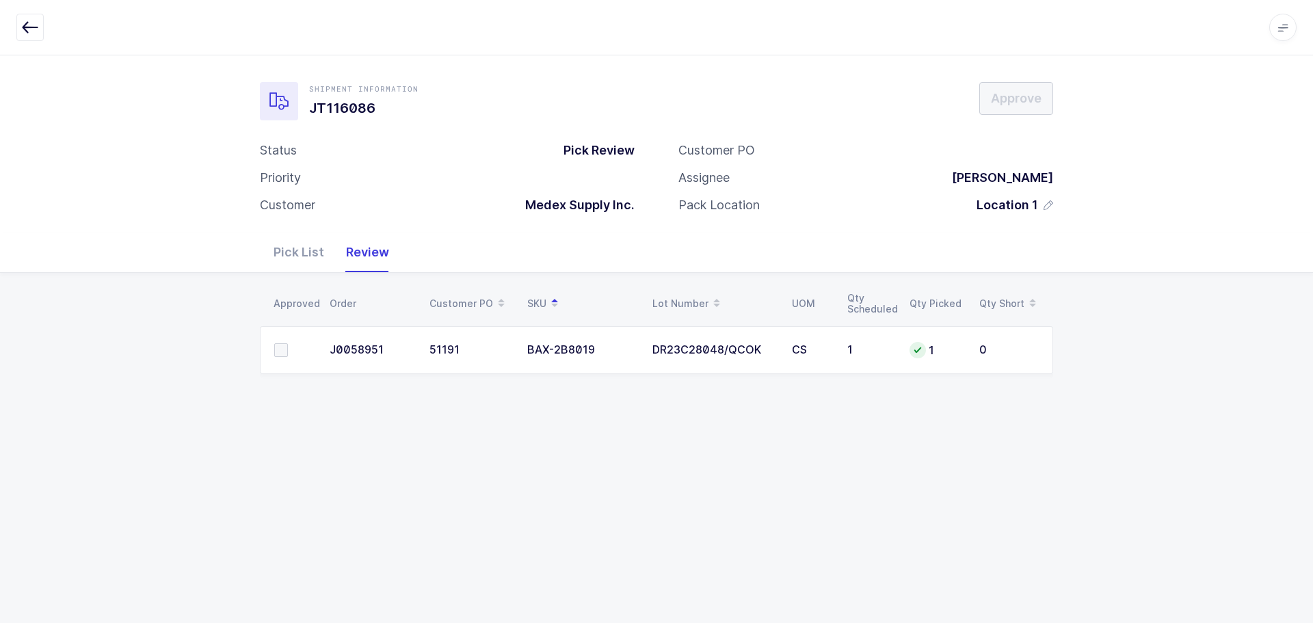
click at [286, 344] on span at bounding box center [281, 350] width 14 height 14
click at [288, 343] on input "checkbox" at bounding box center [288, 343] width 0 height 0
click at [1012, 107] on button "Approve" at bounding box center [1016, 98] width 74 height 33
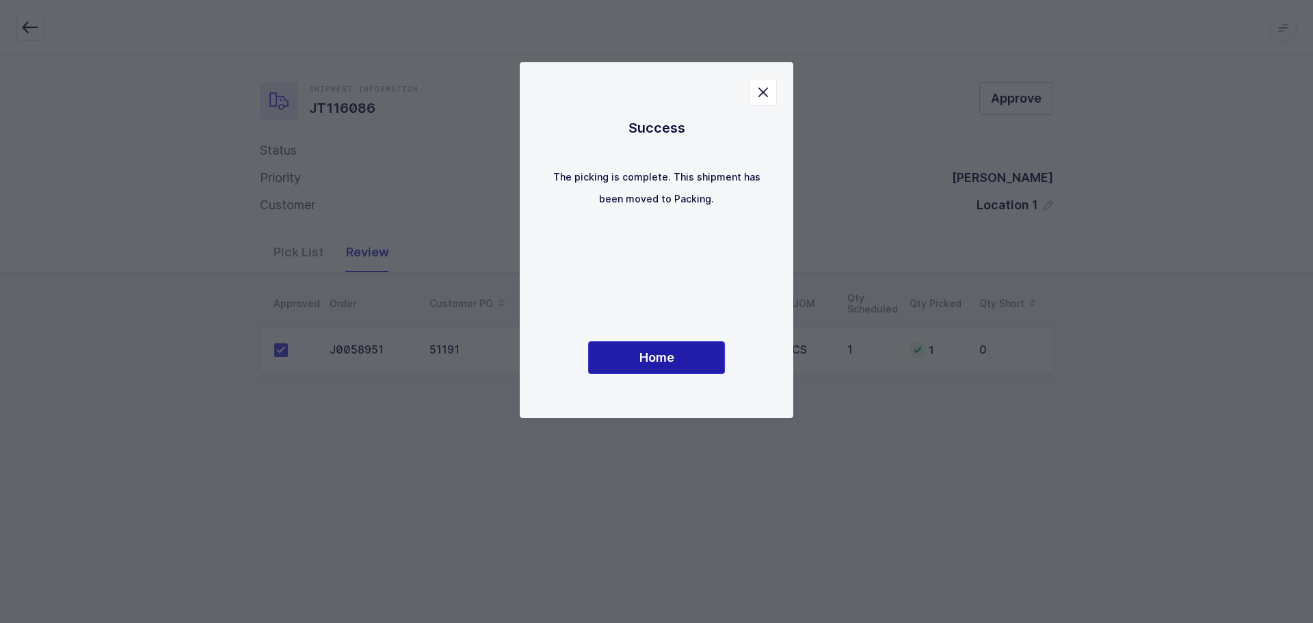
click at [652, 351] on span "Home" at bounding box center [656, 357] width 35 height 17
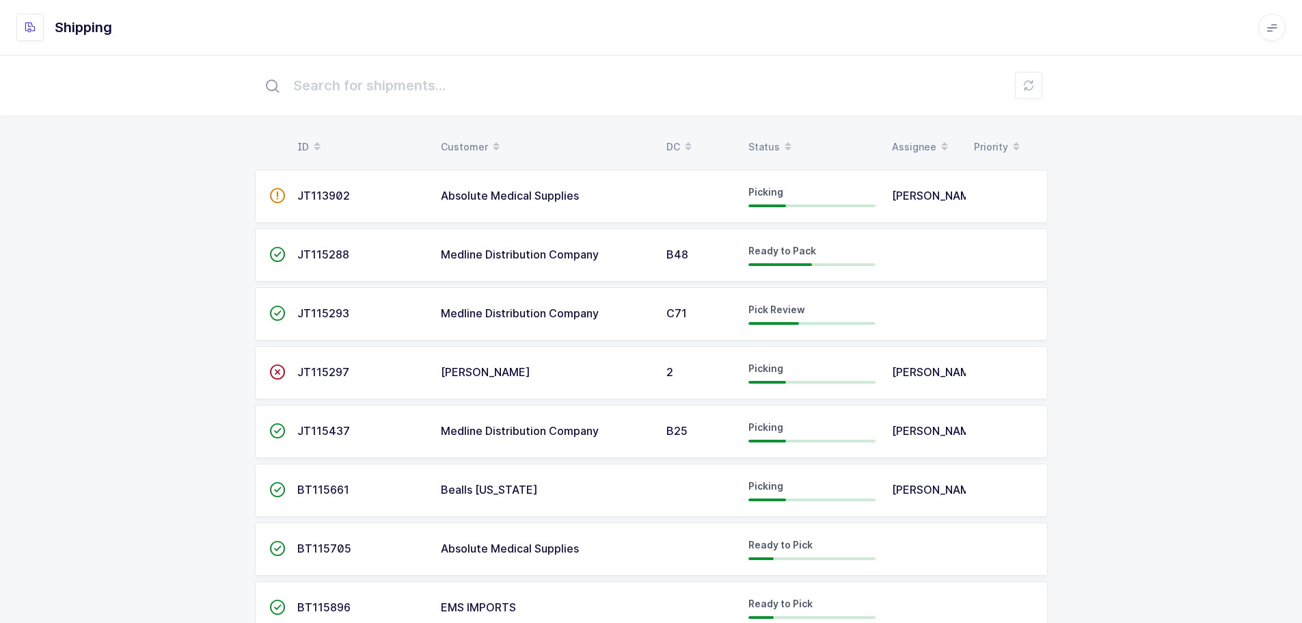
click at [733, 138] on th "DC" at bounding box center [699, 146] width 82 height 23
click at [758, 138] on div "Status" at bounding box center [812, 146] width 127 height 23
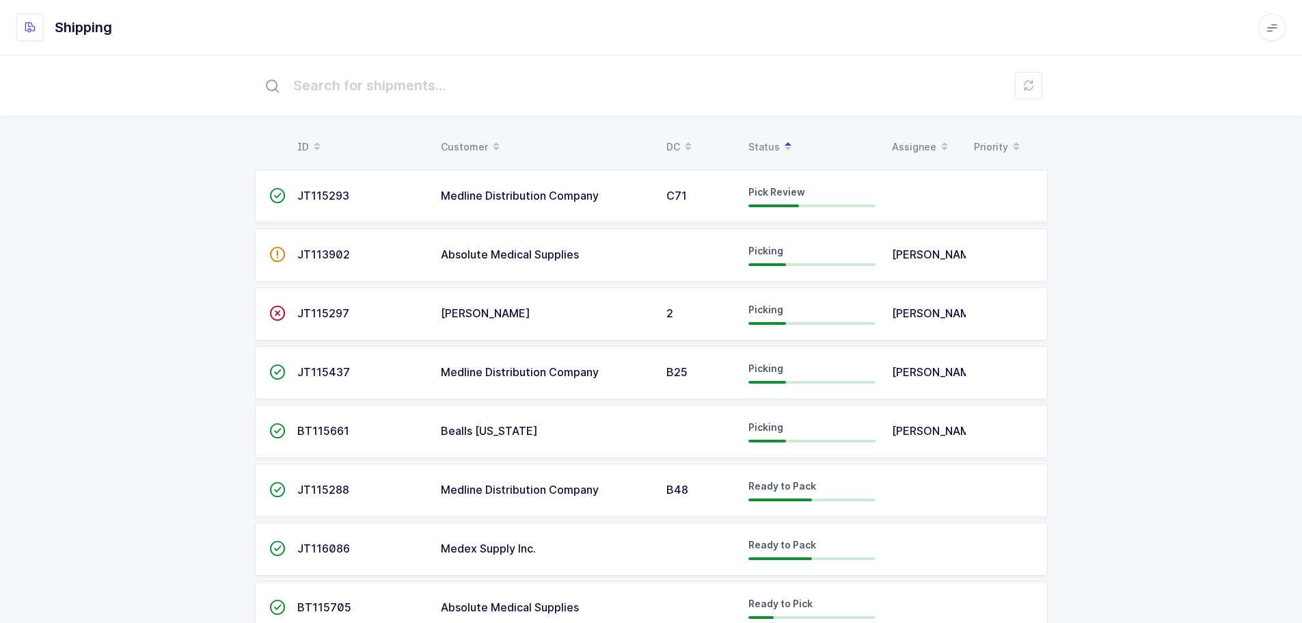
click at [1067, 267] on div "ID Customer DC Status Assignee Priority  JT115293 Medline Distribution Company…" at bounding box center [651, 449] width 1302 height 789
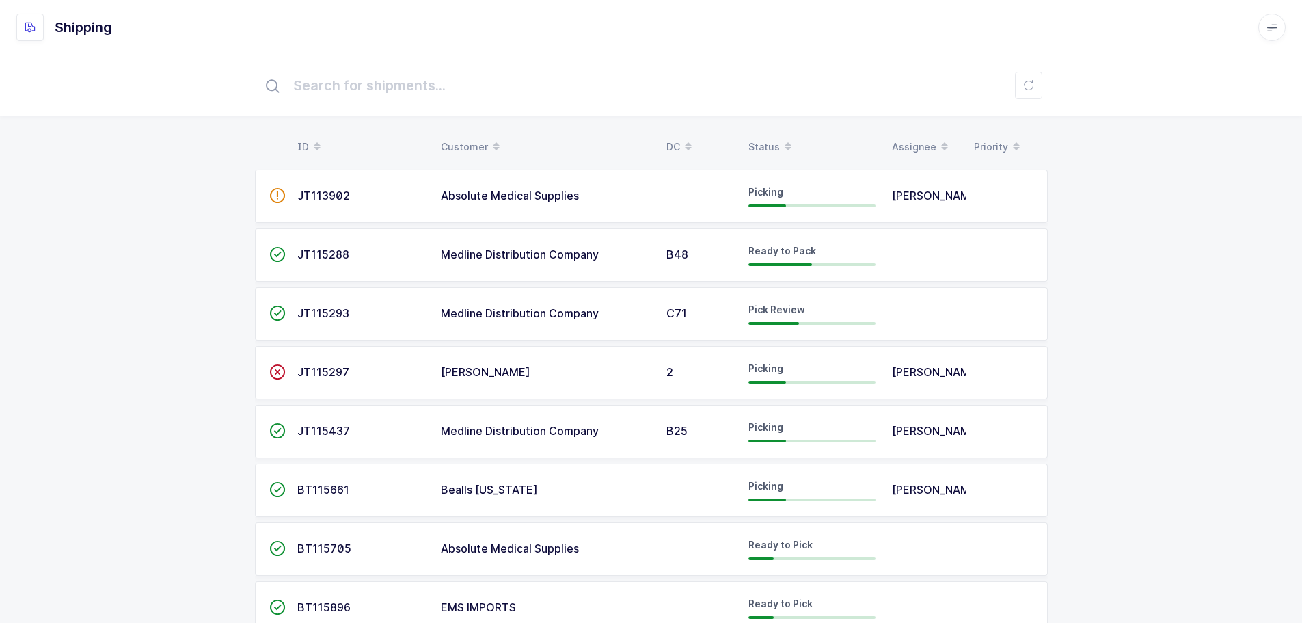
click at [765, 140] on div "Status" at bounding box center [812, 146] width 127 height 23
click at [600, 249] on div "Medline Distribution Company" at bounding box center [545, 255] width 209 height 12
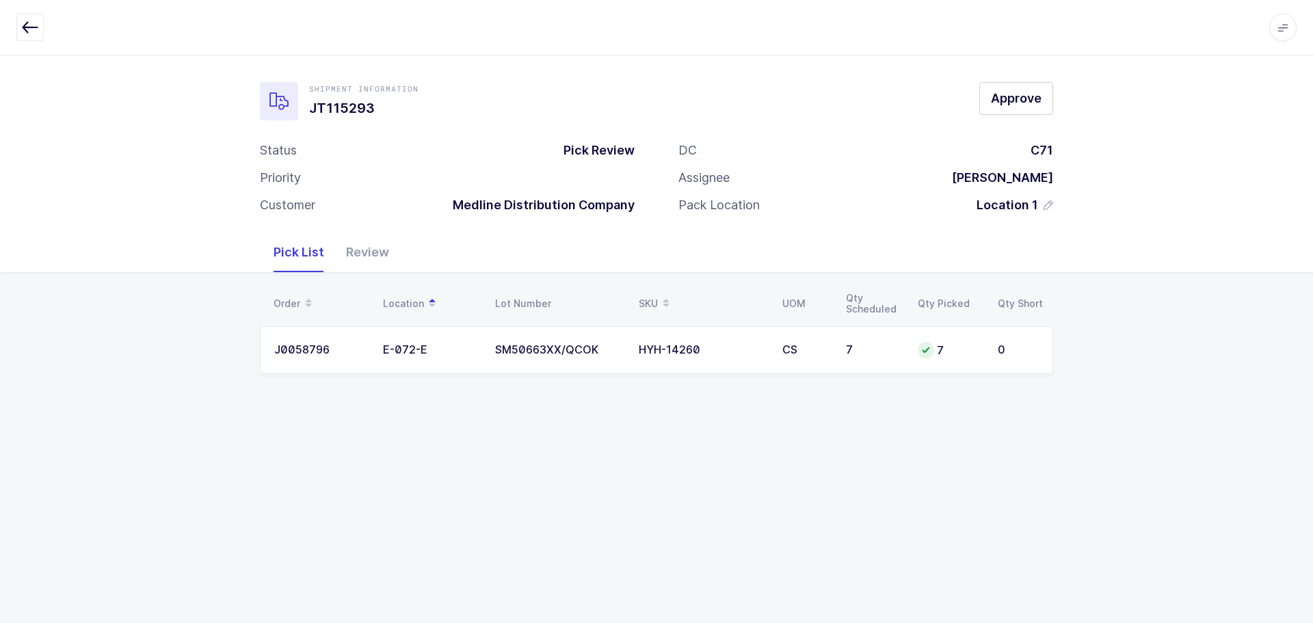
click at [31, 28] on icon "button" at bounding box center [30, 27] width 16 height 16
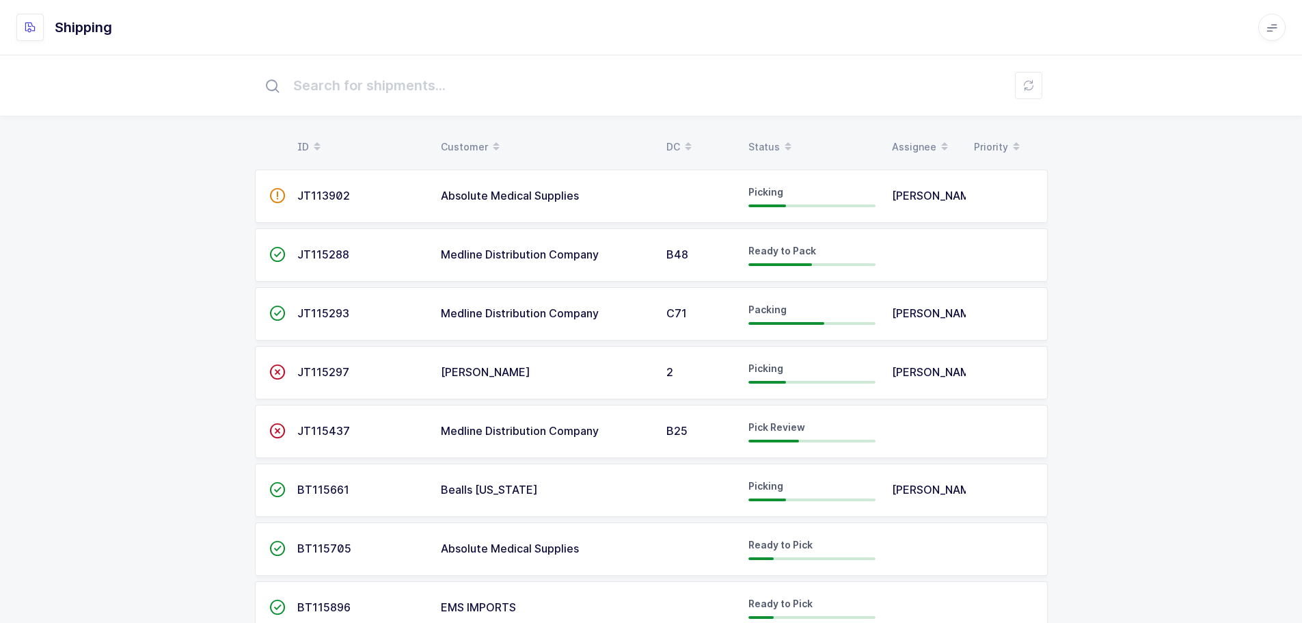
click at [769, 142] on div "Status" at bounding box center [812, 146] width 127 height 23
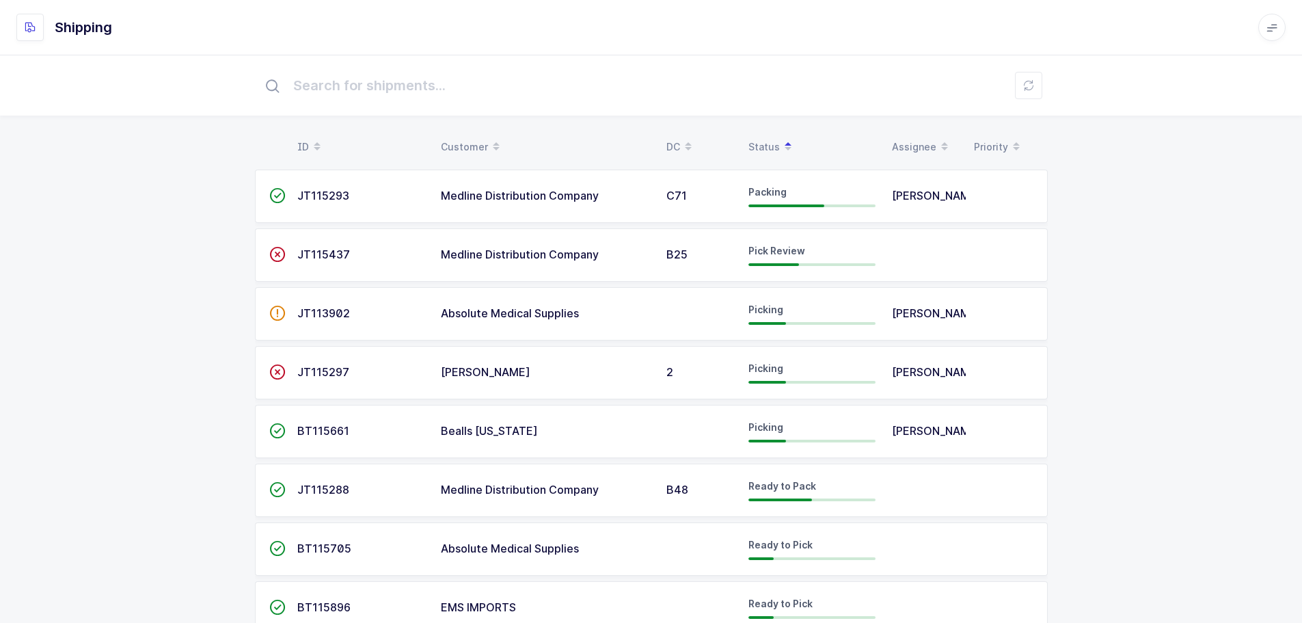
click at [339, 265] on td "JT115437" at bounding box center [361, 254] width 144 height 53
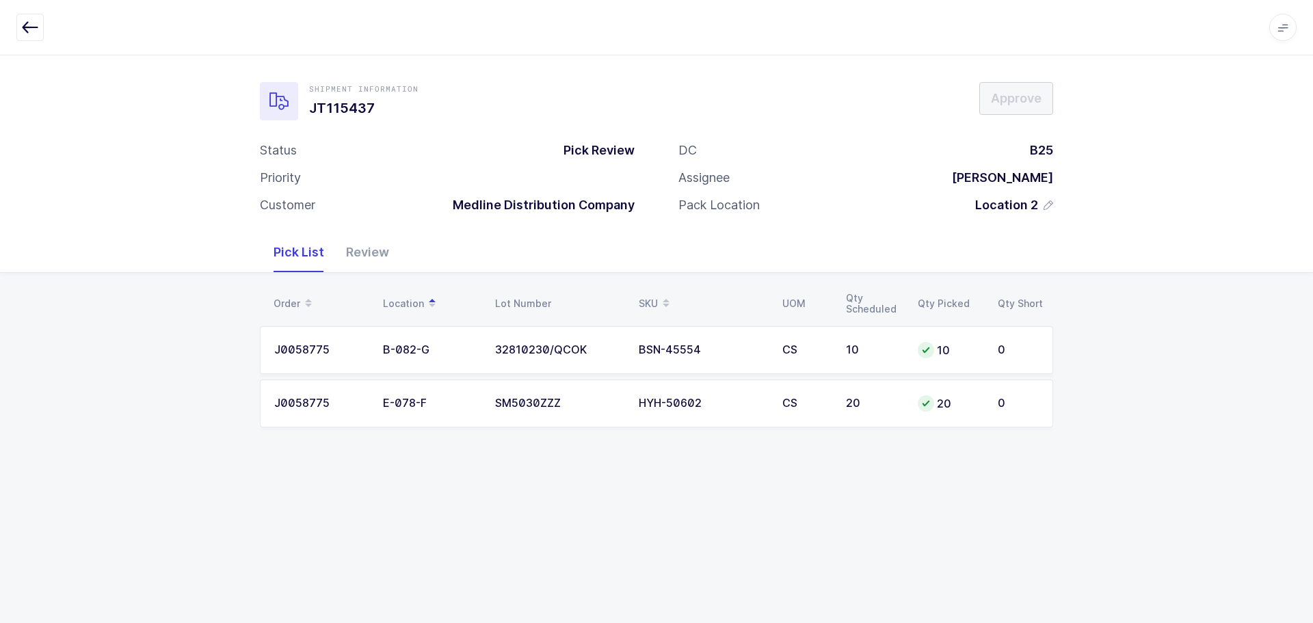
click at [371, 260] on div "Review" at bounding box center [367, 252] width 65 height 40
